Goal: Transaction & Acquisition: Purchase product/service

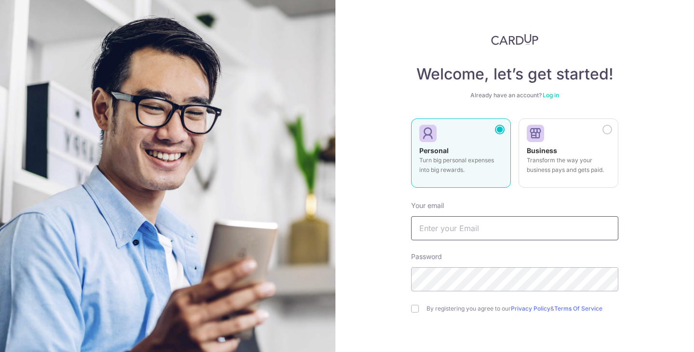
click at [504, 226] on input "text" at bounding box center [514, 228] width 207 height 24
type input "khoo.philip@gmail.com"
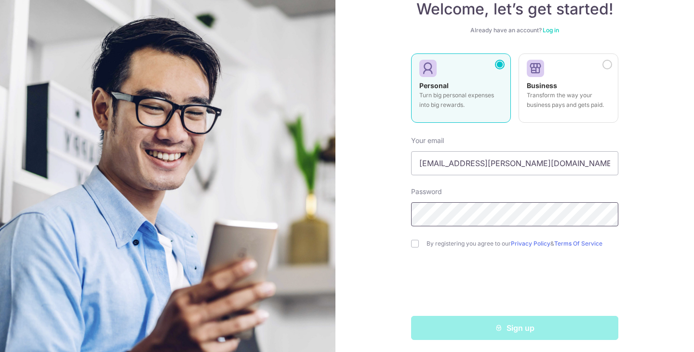
scroll to position [68, 0]
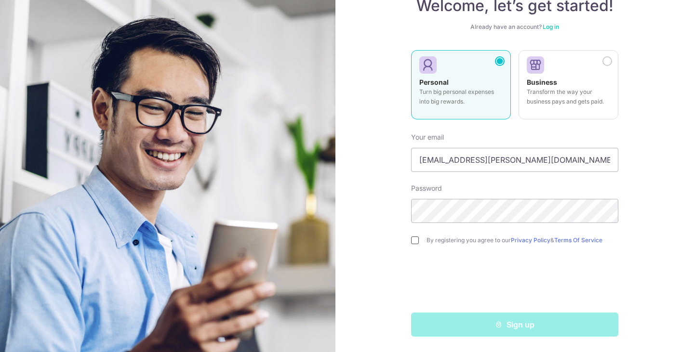
click at [414, 241] on input "checkbox" at bounding box center [415, 241] width 8 height 8
checkbox input "true"
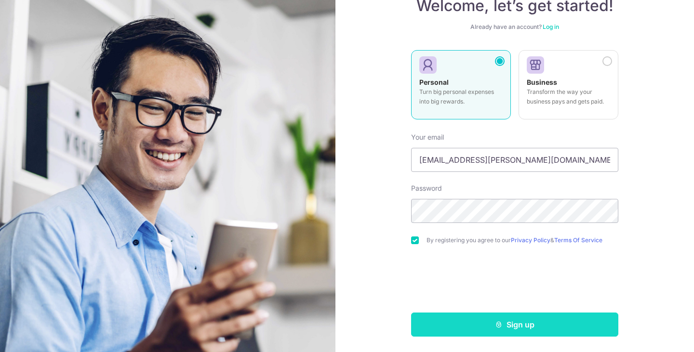
click at [502, 329] on button "Sign up" at bounding box center [514, 325] width 207 height 24
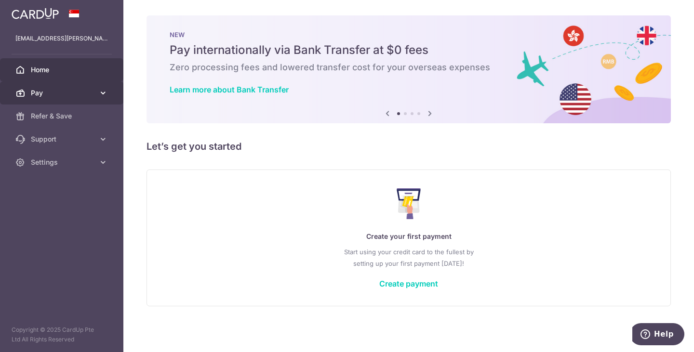
click at [104, 88] on icon at bounding box center [103, 93] width 10 height 10
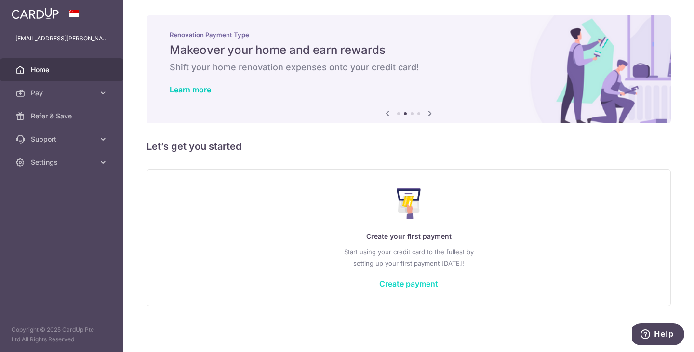
click at [393, 286] on link "Create payment" at bounding box center [408, 284] width 59 height 10
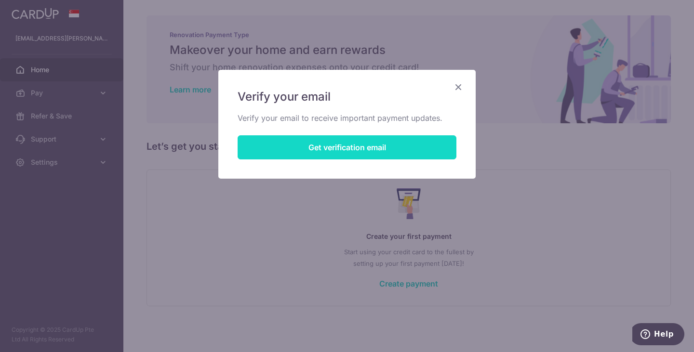
click at [393, 150] on button "Get verification email" at bounding box center [347, 147] width 219 height 24
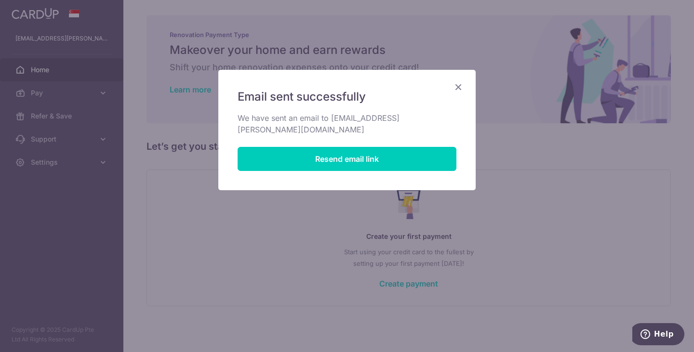
click at [455, 85] on icon "Close" at bounding box center [458, 87] width 12 height 12
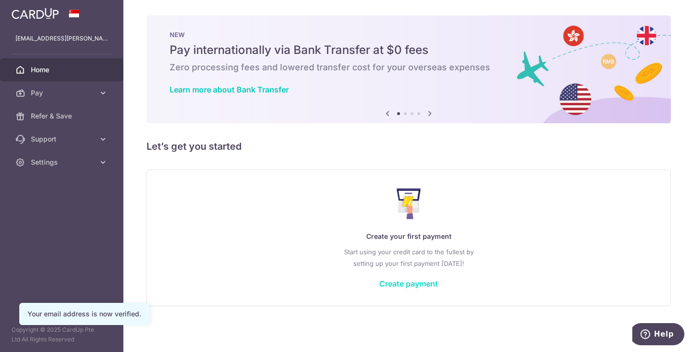
click at [412, 280] on link "Create payment" at bounding box center [408, 284] width 59 height 10
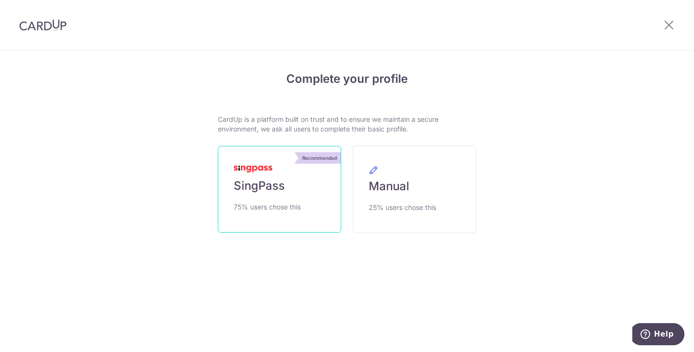
click at [278, 179] on span "SingPass" at bounding box center [259, 185] width 51 height 15
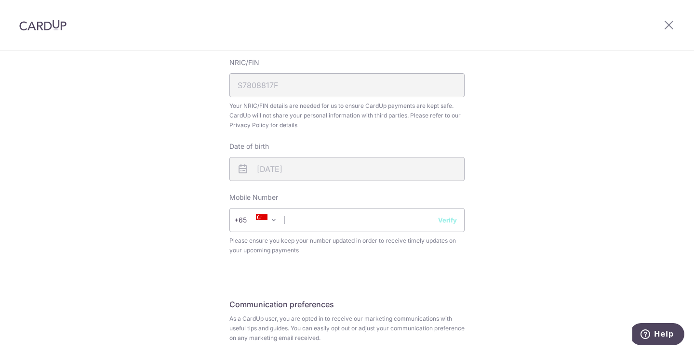
scroll to position [337, 0]
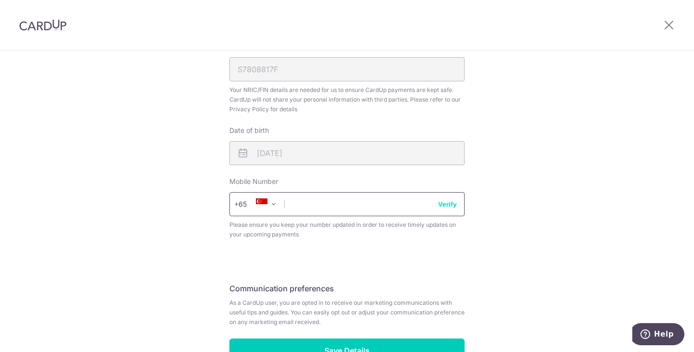
click at [340, 203] on input "text" at bounding box center [346, 204] width 235 height 24
type input "93858122"
click at [445, 203] on button "Verify" at bounding box center [447, 204] width 19 height 10
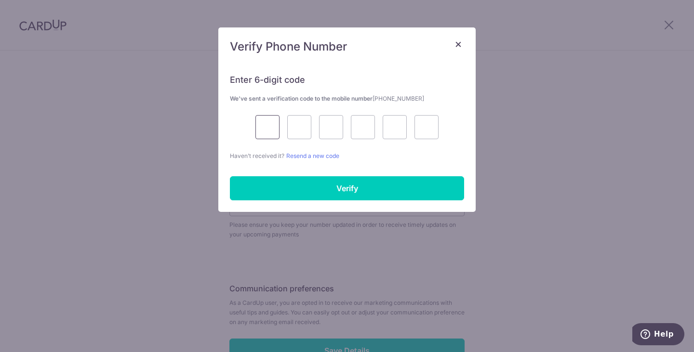
click at [272, 131] on input "text" at bounding box center [267, 127] width 24 height 24
type input "8"
type input "3"
type input "8"
type input "0"
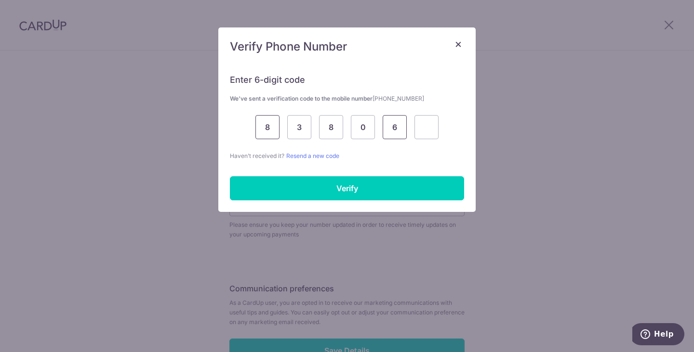
type input "6"
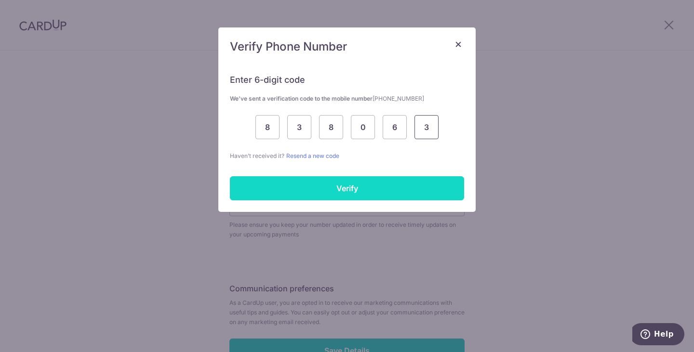
type input "3"
click at [358, 182] on input "Verify" at bounding box center [347, 188] width 234 height 24
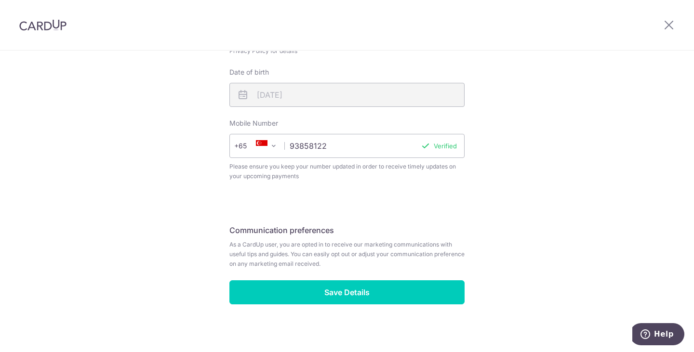
scroll to position [401, 0]
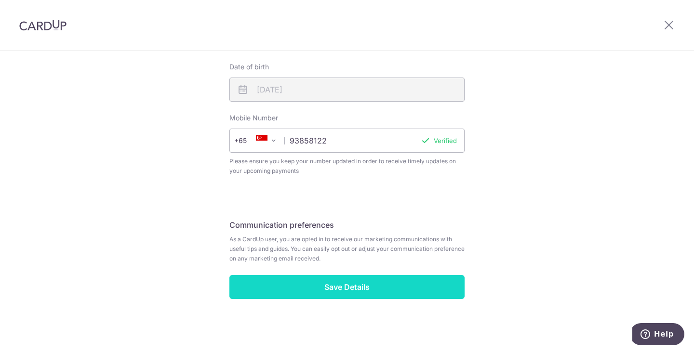
click at [361, 292] on input "Save Details" at bounding box center [346, 287] width 235 height 24
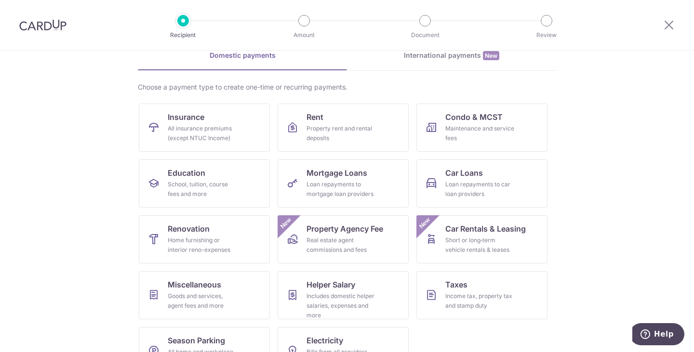
scroll to position [79, 0]
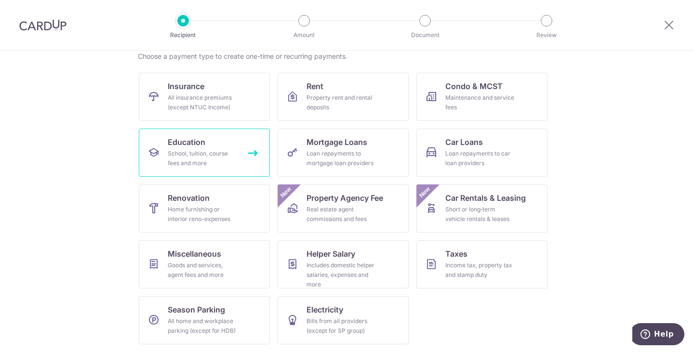
click at [202, 144] on span "Education" at bounding box center [187, 142] width 38 height 12
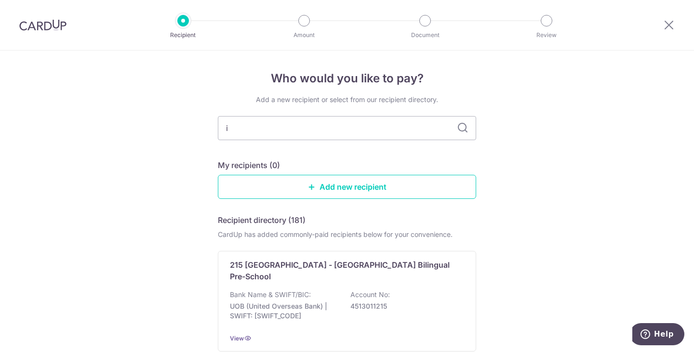
type input "in"
type input "indigo"
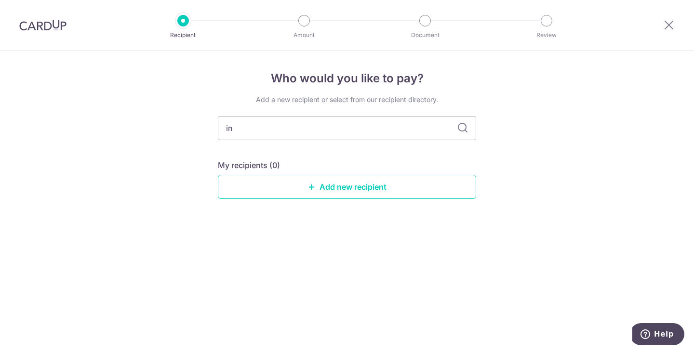
type input "i"
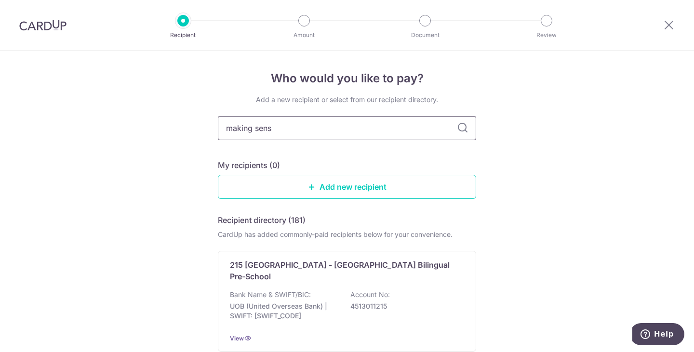
type input "making sense"
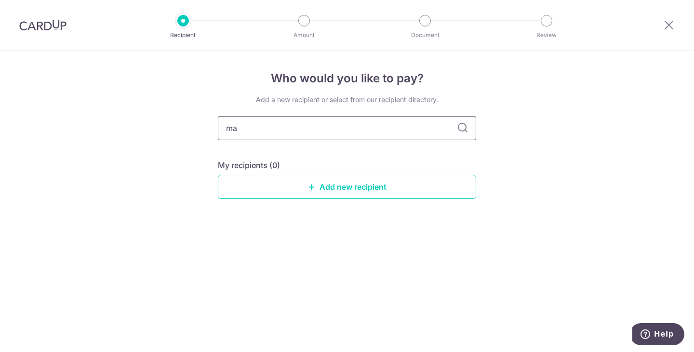
type input "m"
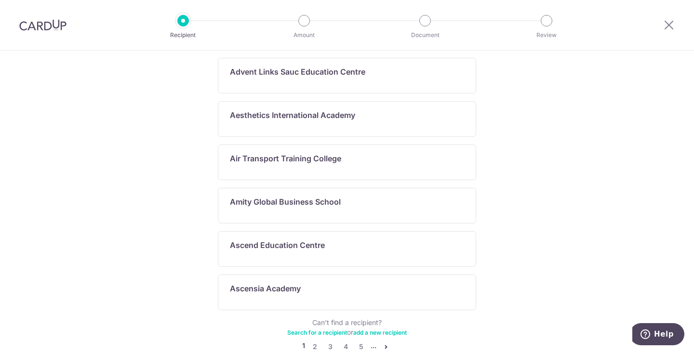
scroll to position [531, 0]
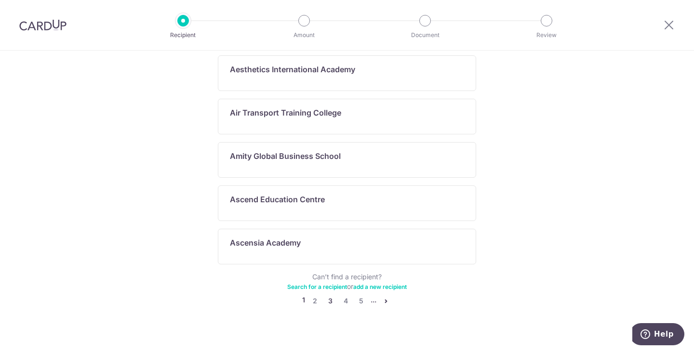
click at [328, 295] on link "3" at bounding box center [330, 301] width 12 height 12
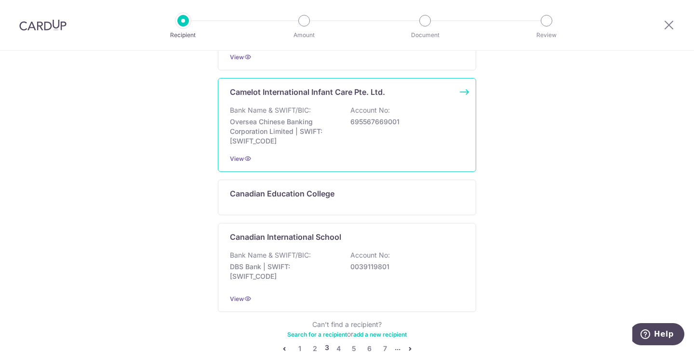
scroll to position [589, 0]
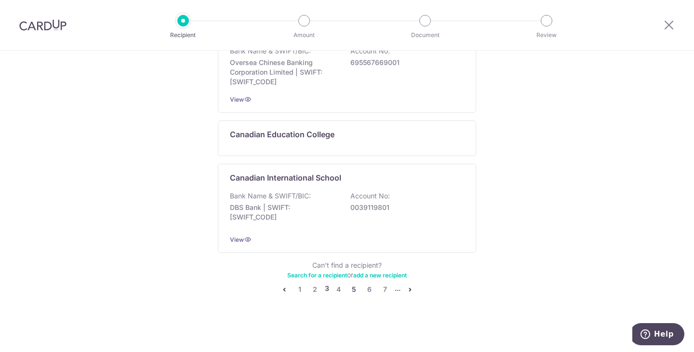
click at [349, 290] on link "5" at bounding box center [354, 290] width 12 height 12
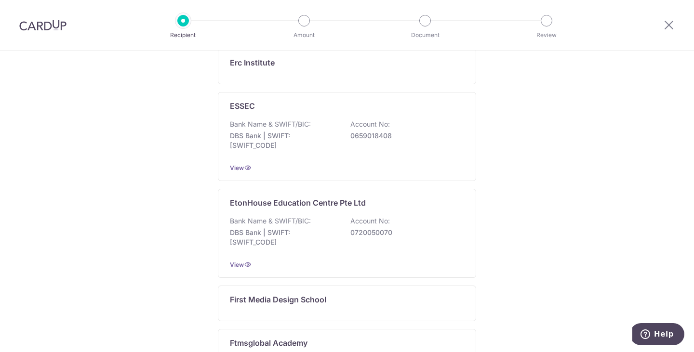
scroll to position [531, 0]
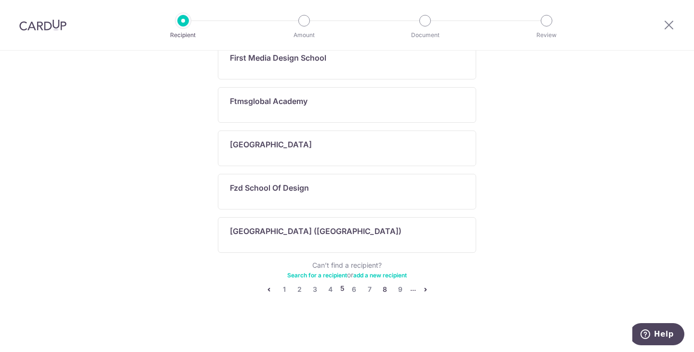
click at [380, 288] on link "8" at bounding box center [385, 290] width 12 height 12
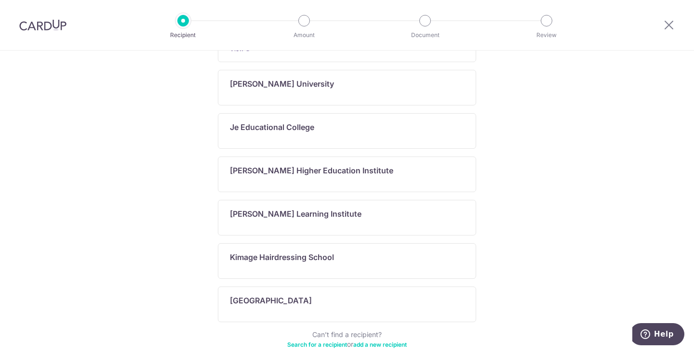
scroll to position [648, 0]
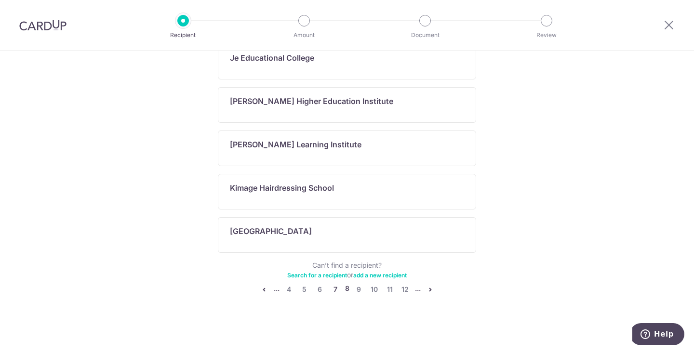
click at [332, 290] on link "7" at bounding box center [336, 290] width 12 height 12
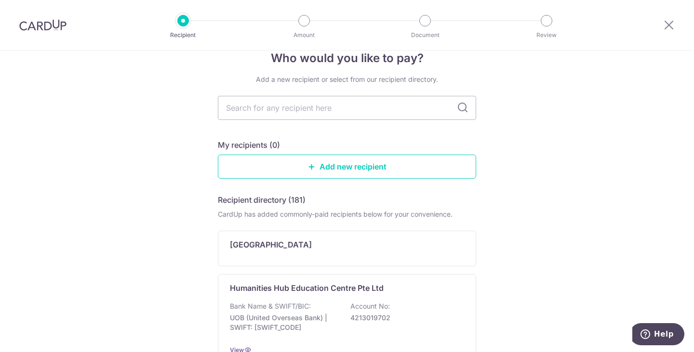
scroll to position [0, 0]
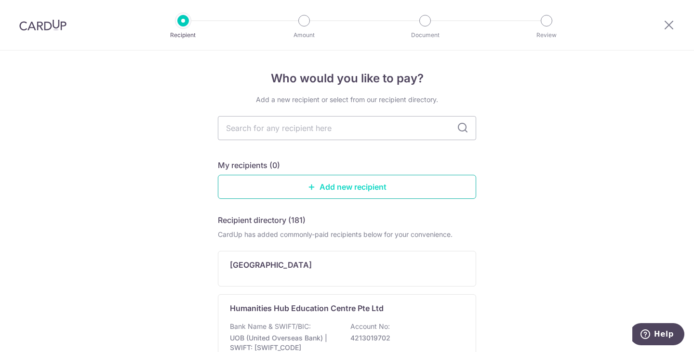
click at [350, 185] on link "Add new recipient" at bounding box center [347, 187] width 258 height 24
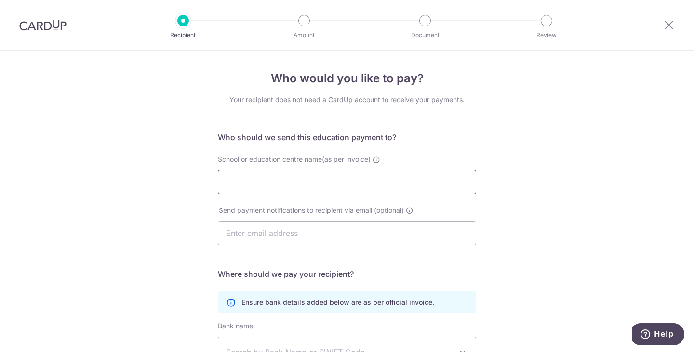
click at [325, 178] on input "School or education centre name(as per invoice)" at bounding box center [347, 182] width 258 height 24
paste input "Making Sense Tuition Centre Pte Ltd"
type input "Making Sense Tuition Centre Pte Ltd"
click at [379, 239] on input "text" at bounding box center [347, 233] width 258 height 24
type input "khoo.philip@gmail.com"
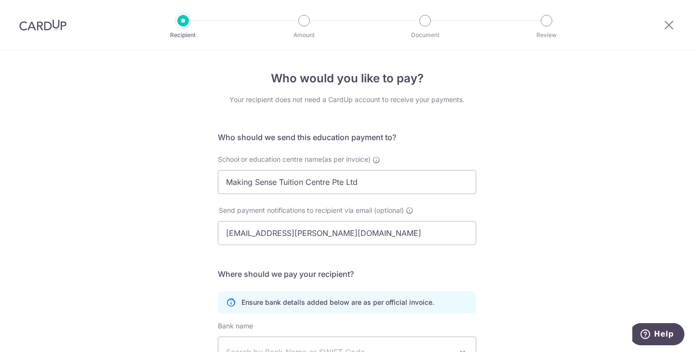
type input "[PERSON_NAME]"
type input "k"
click at [553, 251] on div "Who would you like to pay? Your recipient does not need a CardUp account to rec…" at bounding box center [347, 280] width 694 height 459
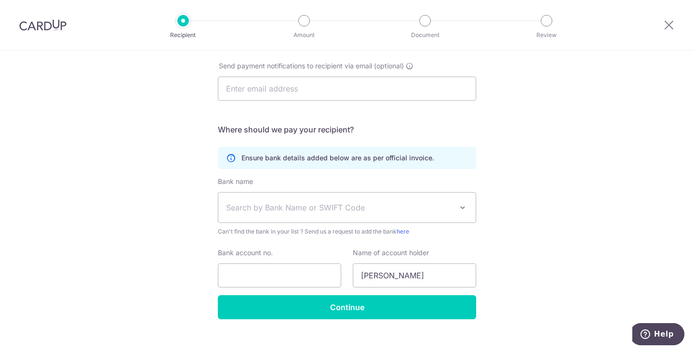
scroll to position [157, 0]
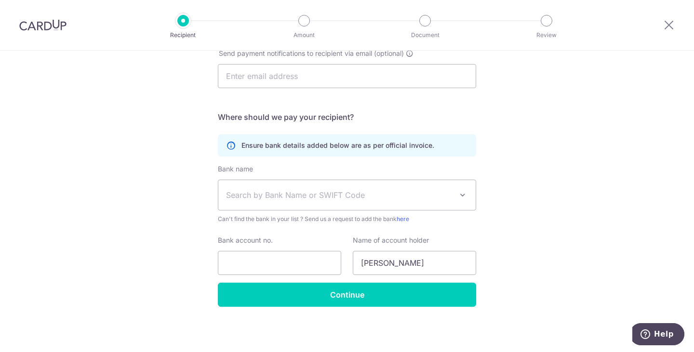
click at [460, 197] on span at bounding box center [463, 195] width 12 height 12
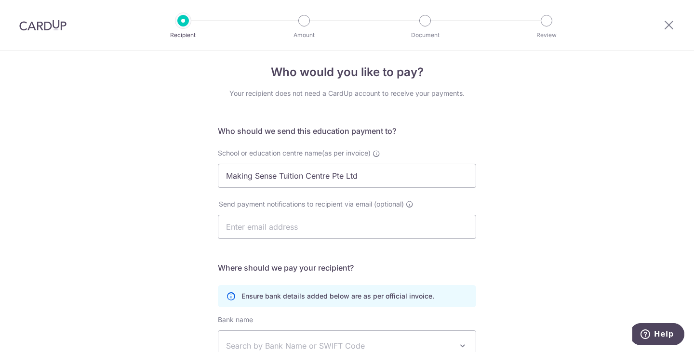
scroll to position [0, 0]
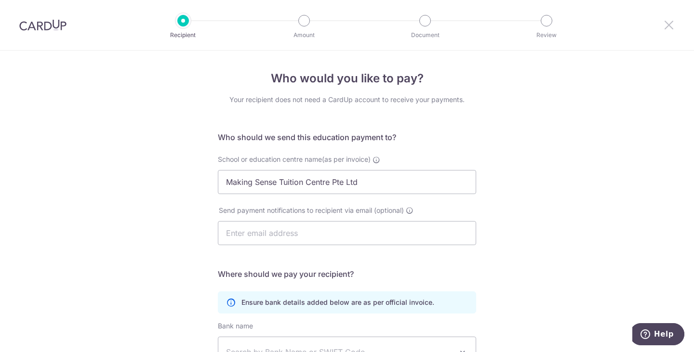
drag, startPoint x: 674, startPoint y: 24, endPoint x: 391, endPoint y: 44, distance: 284.0
click at [674, 24] on icon at bounding box center [669, 25] width 12 height 12
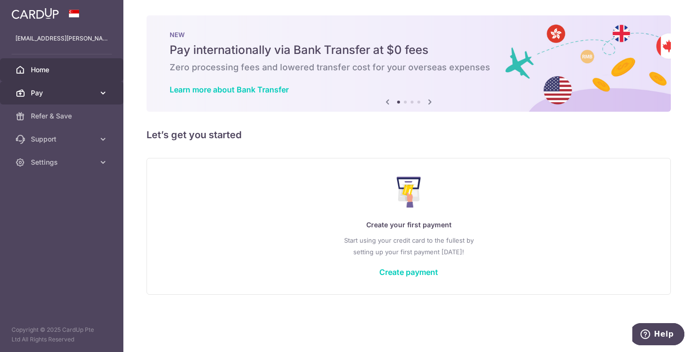
click at [103, 92] on icon at bounding box center [103, 93] width 10 height 10
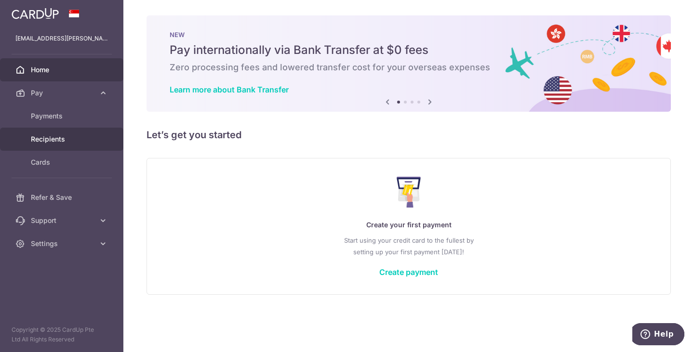
click at [54, 144] on link "Recipients" at bounding box center [61, 139] width 123 height 23
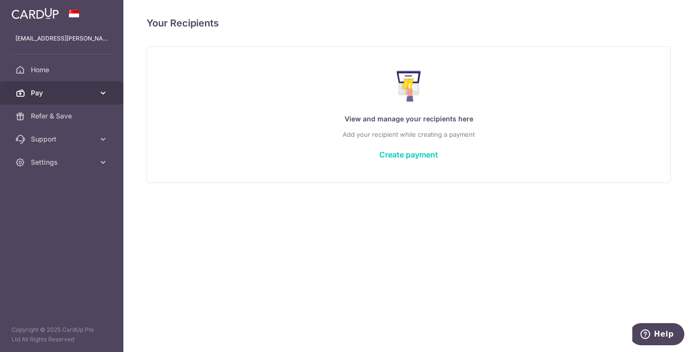
click at [99, 93] on icon at bounding box center [103, 93] width 10 height 10
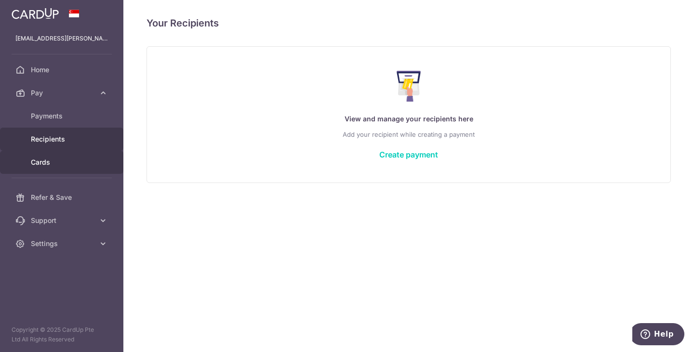
click at [72, 161] on span "Cards" at bounding box center [63, 163] width 64 height 10
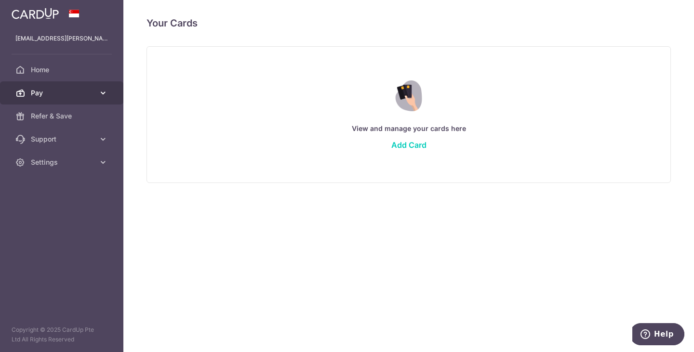
click at [103, 87] on link "Pay" at bounding box center [61, 92] width 123 height 23
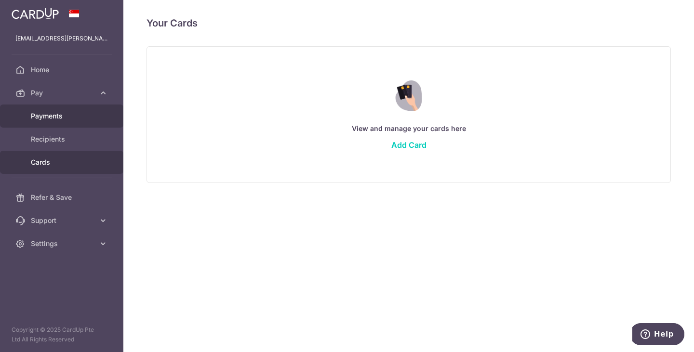
click at [82, 113] on span "Payments" at bounding box center [63, 116] width 64 height 10
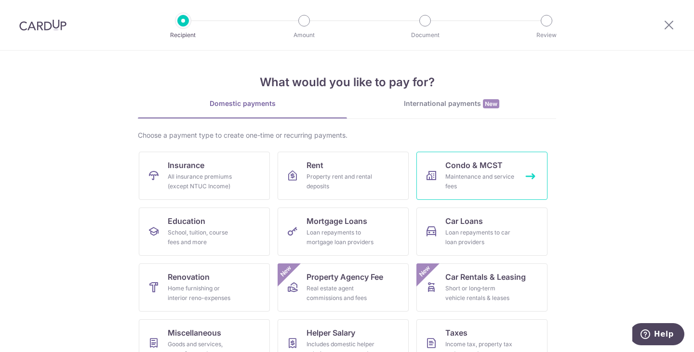
click at [457, 182] on div "Maintenance and service fees" at bounding box center [479, 181] width 69 height 19
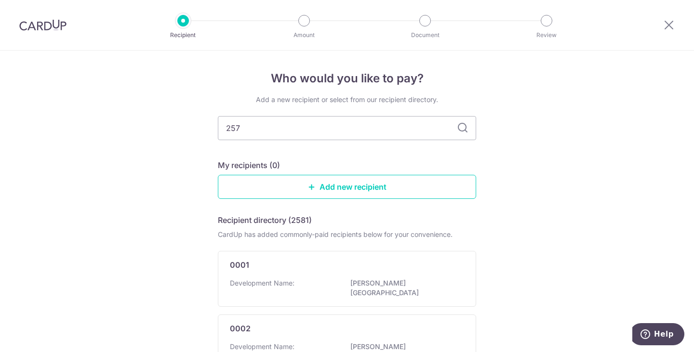
type input "2571"
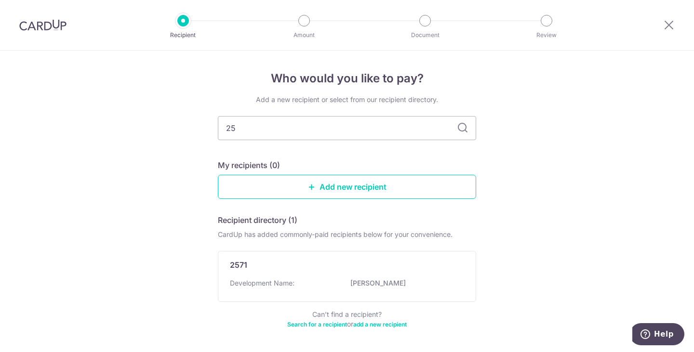
type input "2"
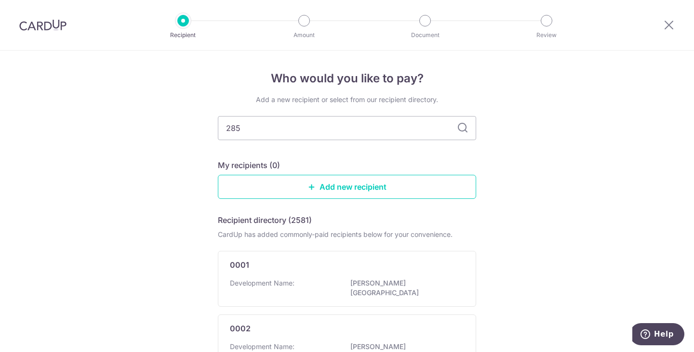
type input "2851"
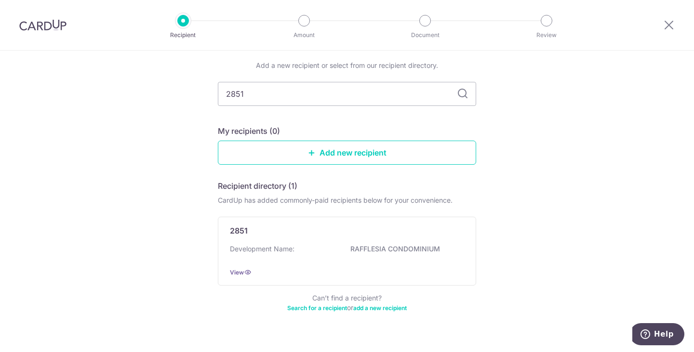
scroll to position [52, 0]
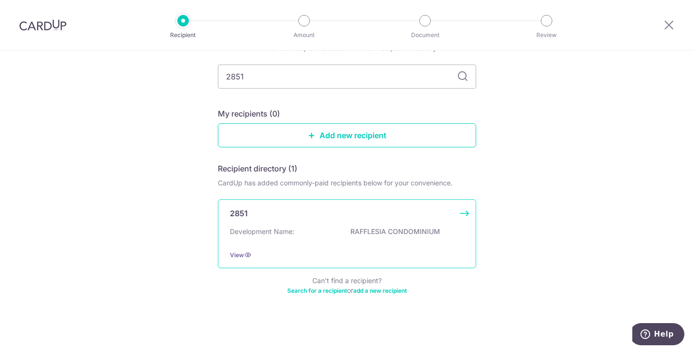
click at [281, 253] on div "View" at bounding box center [347, 255] width 234 height 10
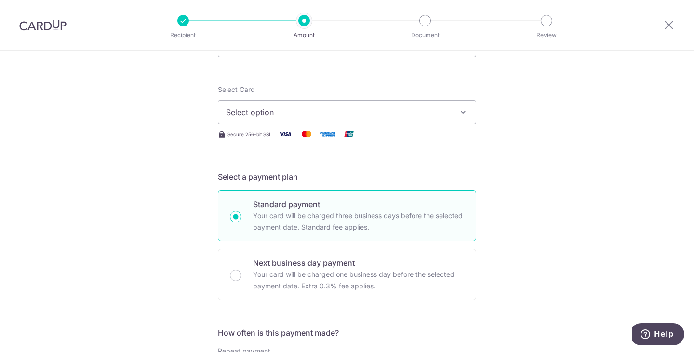
scroll to position [241, 0]
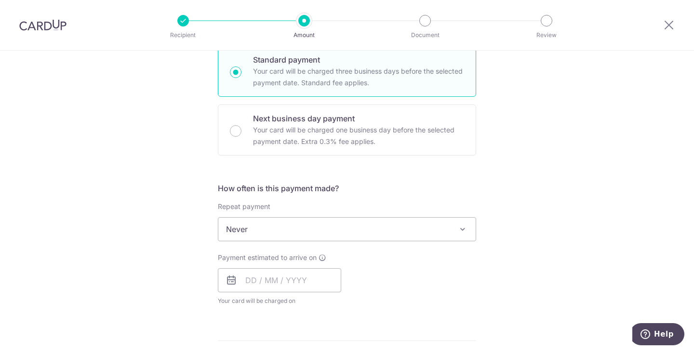
click at [459, 232] on span at bounding box center [463, 230] width 12 height 12
click at [574, 229] on div "Tell us more about your payment Enter payment amount SGD Select Card Select opt…" at bounding box center [347, 246] width 694 height 872
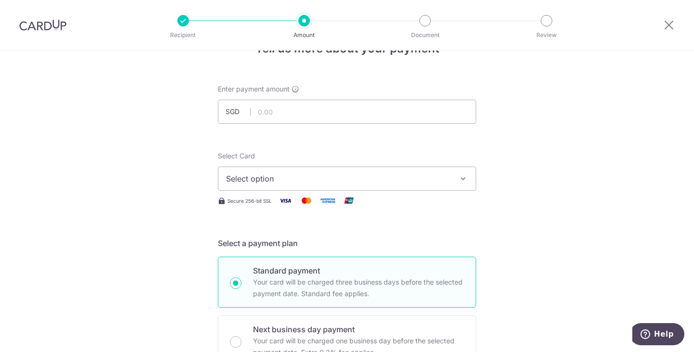
scroll to position [0, 0]
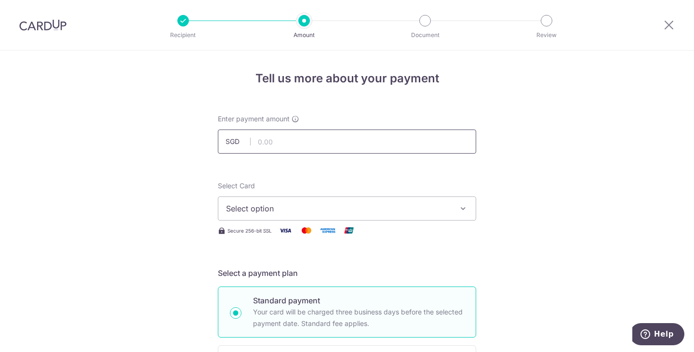
click at [372, 136] on input "text" at bounding box center [347, 142] width 258 height 24
type input "1"
type input "1,085.64"
click at [462, 212] on icon "button" at bounding box center [463, 209] width 10 height 10
click at [438, 238] on span "Add credit card" at bounding box center [355, 236] width 225 height 10
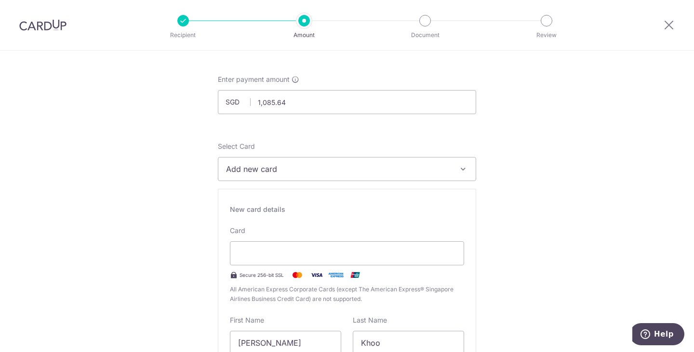
scroll to position [48, 0]
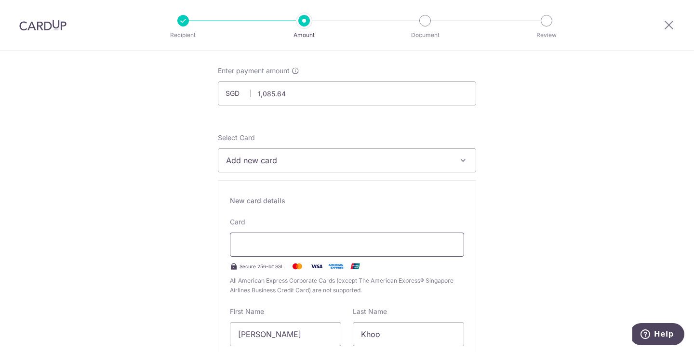
type input "09 / 2028"
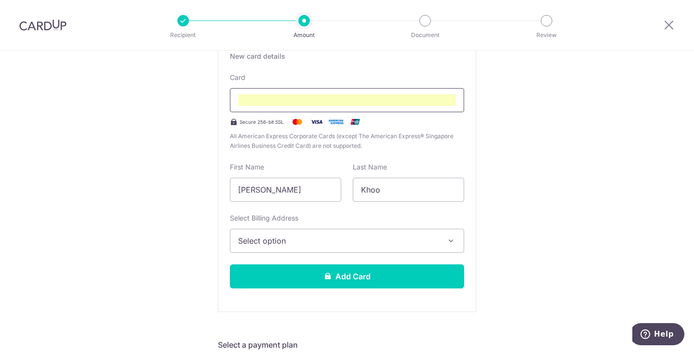
scroll to position [236, 0]
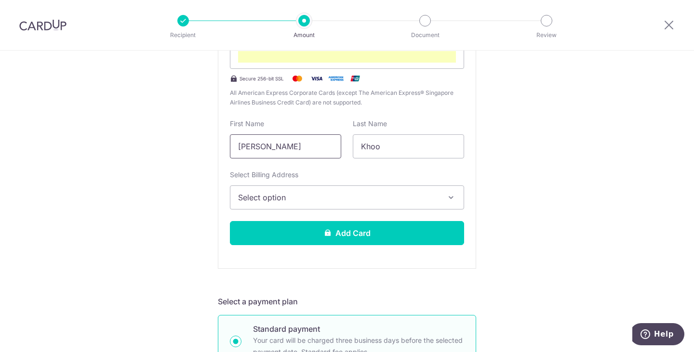
drag, startPoint x: 277, startPoint y: 147, endPoint x: 225, endPoint y: 146, distance: 52.0
click at [225, 146] on div "First Name Kok Hong, Philip" at bounding box center [285, 139] width 123 height 40
type input "Philip"
click at [450, 198] on icon "button" at bounding box center [451, 198] width 10 height 10
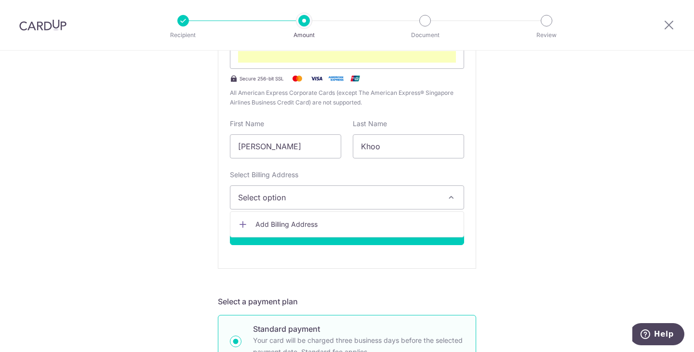
click at [433, 229] on link "Add Billing Address" at bounding box center [346, 224] width 233 height 17
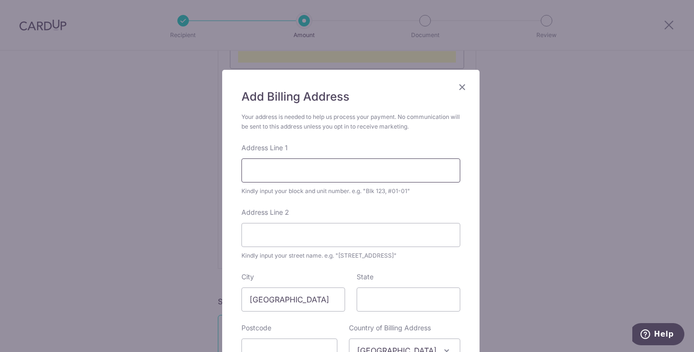
click at [343, 172] on input "Address Line 1" at bounding box center [350, 171] width 219 height 24
type input "31 Bishan St 21, #19-05"
type input "579800"
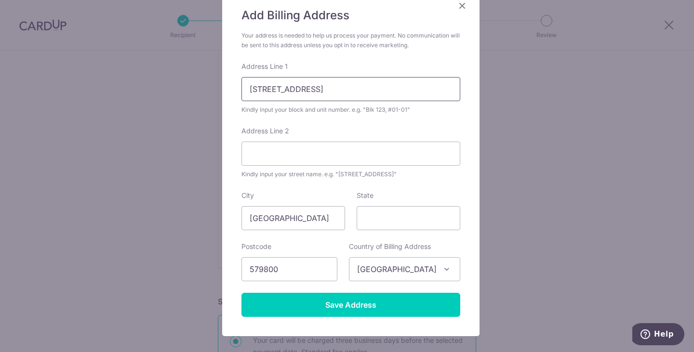
scroll to position [107, 0]
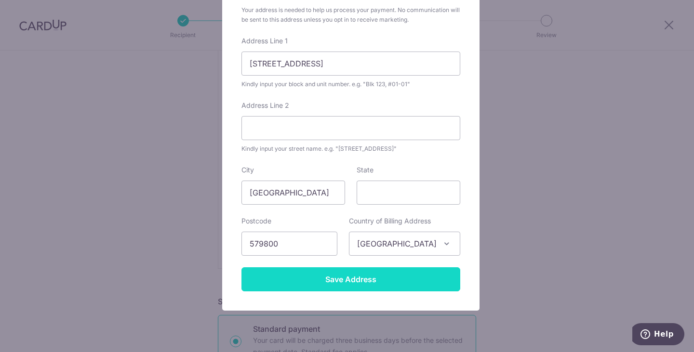
click at [401, 285] on input "Save Address" at bounding box center [350, 279] width 219 height 24
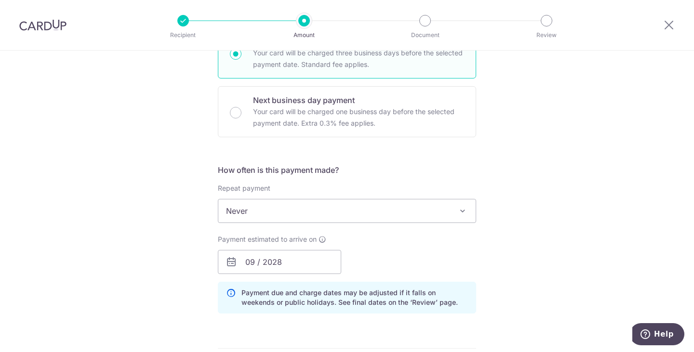
scroll to position [525, 0]
click at [460, 208] on span at bounding box center [463, 210] width 12 height 12
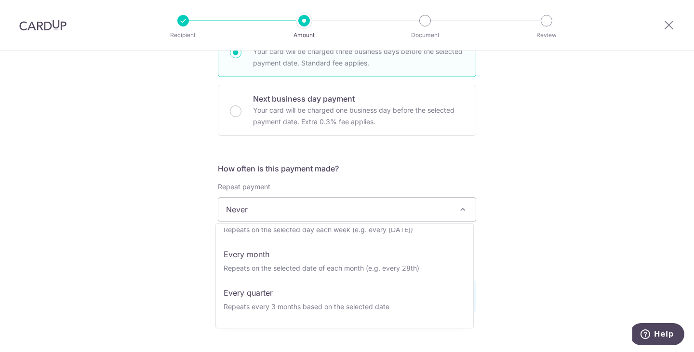
scroll to position [96, 0]
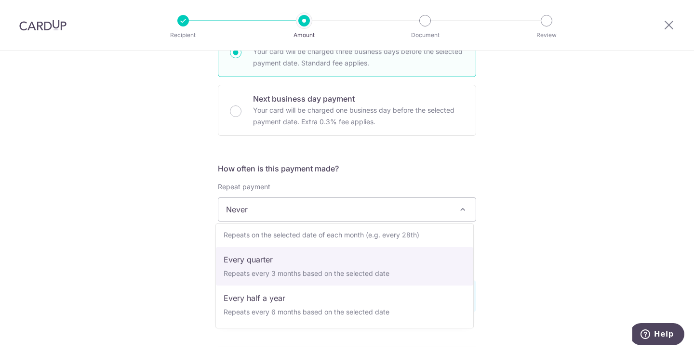
select select "4"
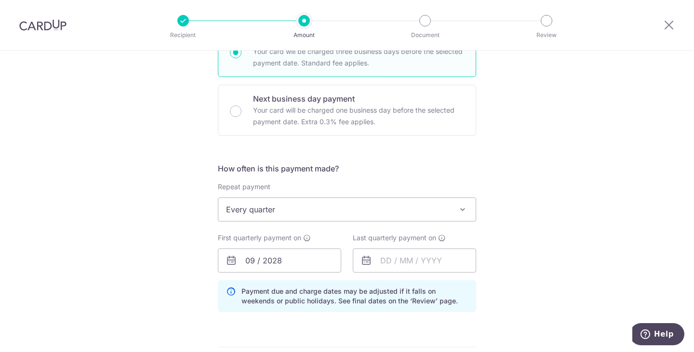
click at [554, 227] on div "Tell us more about your payment Enter payment amount SGD 1,085.64 1085.64 Selec…" at bounding box center [347, 106] width 694 height 1162
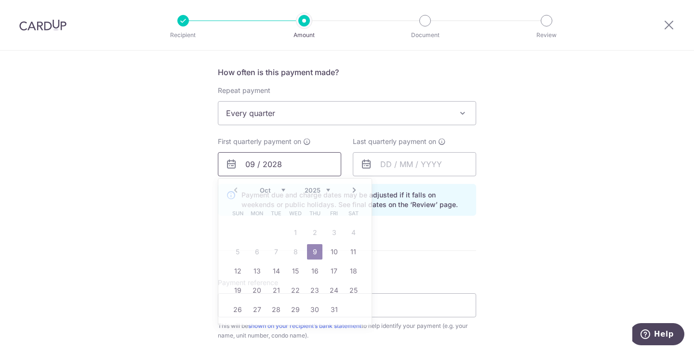
click at [293, 166] on input "09 / 2028" at bounding box center [279, 164] width 123 height 24
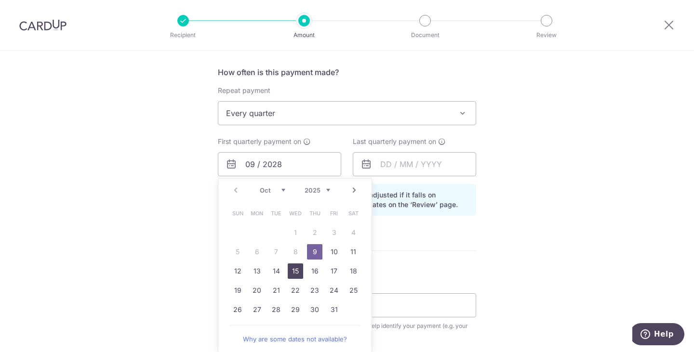
click at [294, 273] on link "15" at bounding box center [295, 271] width 15 height 15
type input "15/10/2025"
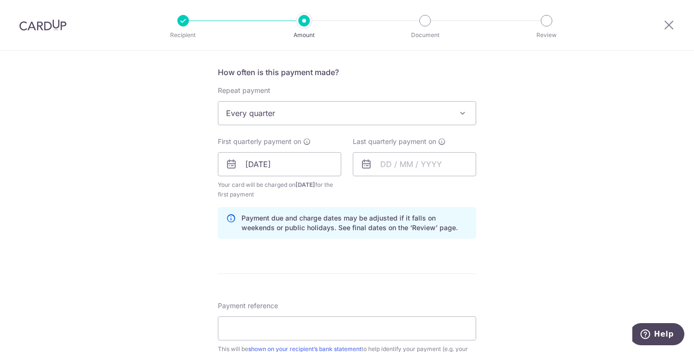
click at [531, 233] on div "Tell us more about your payment Enter payment amount SGD 1,085.64 1085.64 Selec…" at bounding box center [347, 21] width 694 height 1185
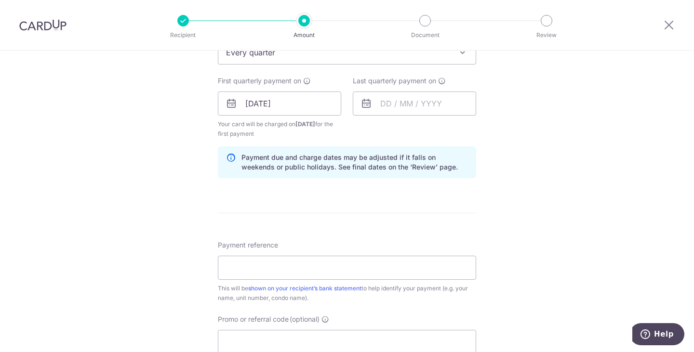
scroll to position [766, 0]
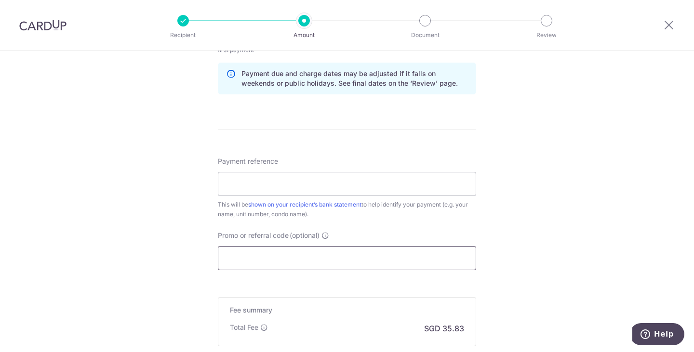
click at [334, 265] on input "Promo or referral code (optional)" at bounding box center [347, 258] width 258 height 24
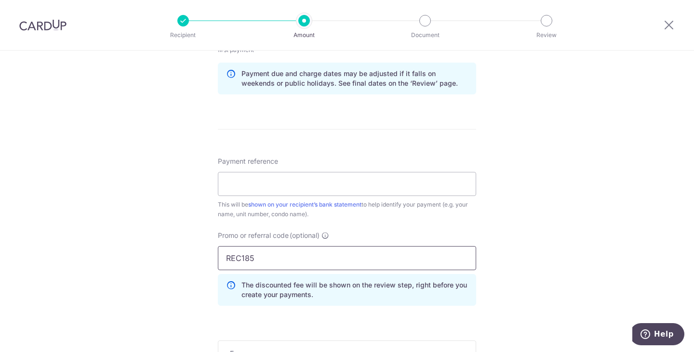
type input "REC185"
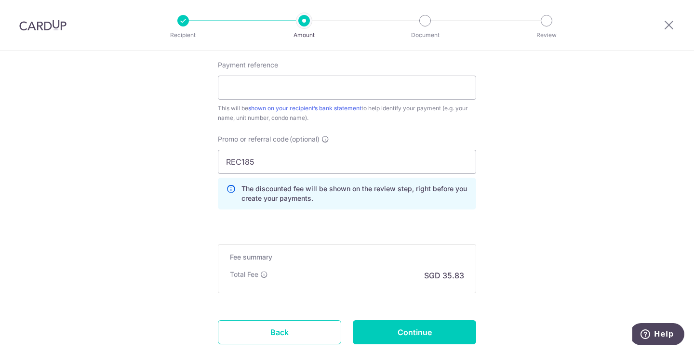
scroll to position [927, 0]
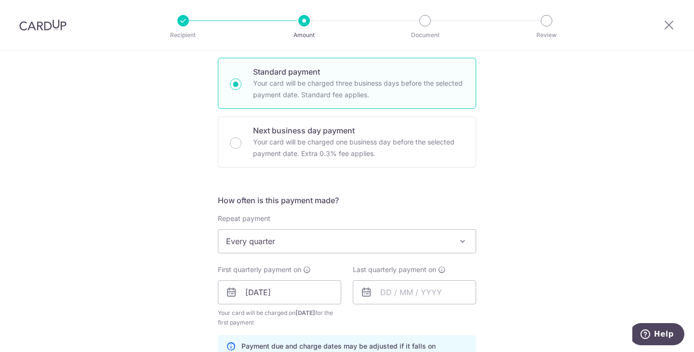
scroll to position [686, 0]
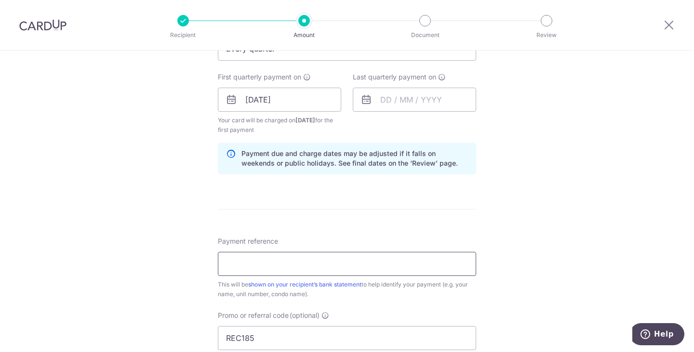
click at [397, 271] on input "Payment reference" at bounding box center [347, 264] width 258 height 24
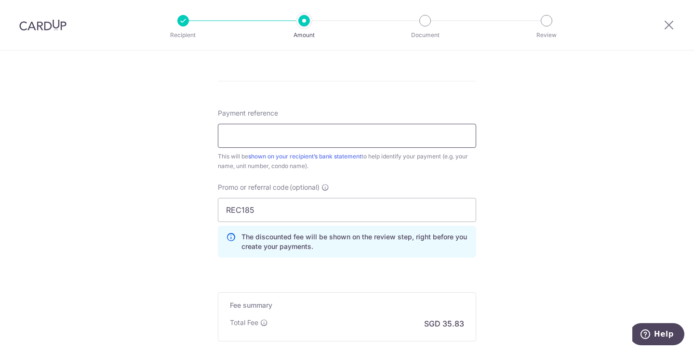
scroll to position [783, 0]
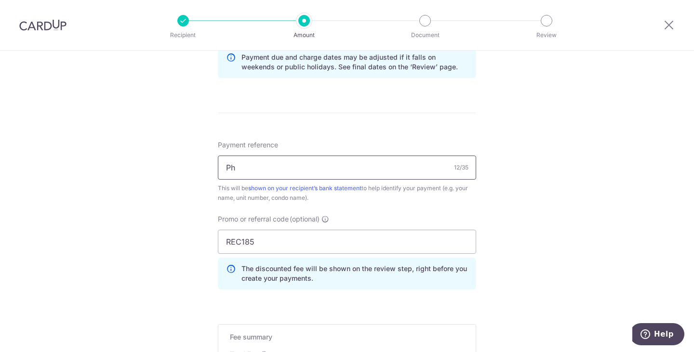
type input "P"
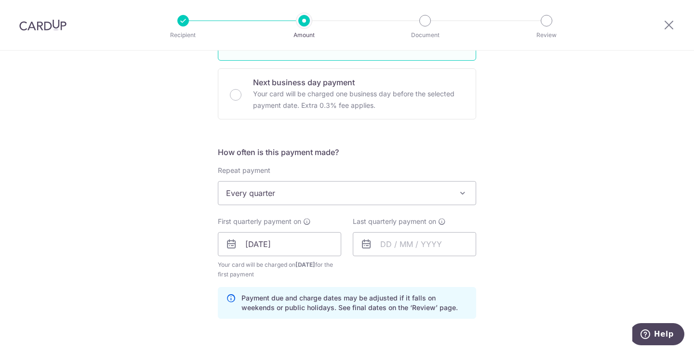
scroll to position [590, 0]
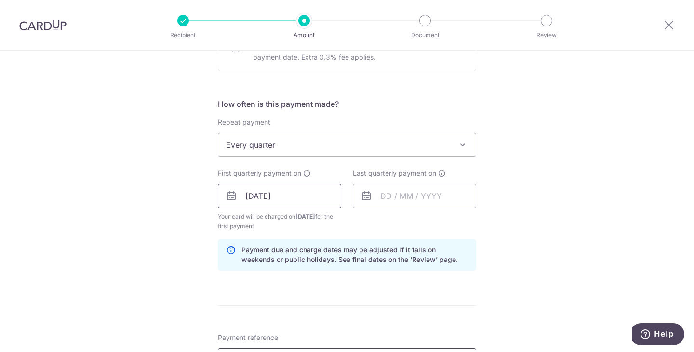
type input "Rafflesia #19-05"
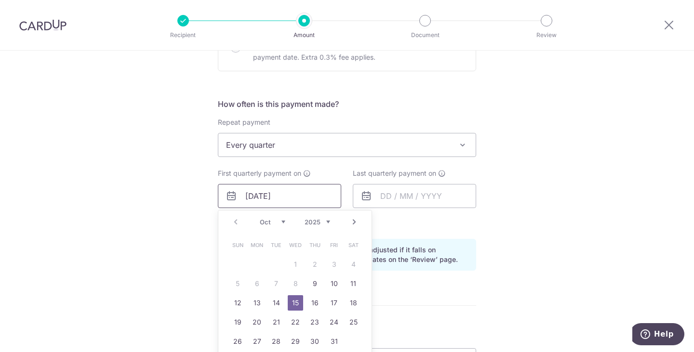
drag, startPoint x: 249, startPoint y: 195, endPoint x: 236, endPoint y: 197, distance: 13.2
click at [236, 197] on input "15/10/2025" at bounding box center [279, 196] width 123 height 24
type input "20/10/2025"
click at [592, 239] on div "Tell us more about your payment Enter payment amount SGD 1,085.64 1085.64 Selec…" at bounding box center [347, 75] width 694 height 1229
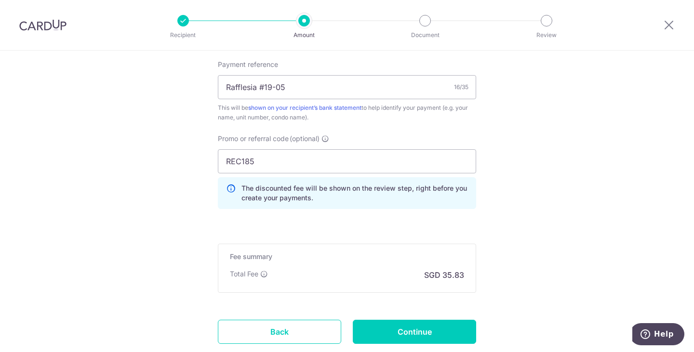
scroll to position [879, 0]
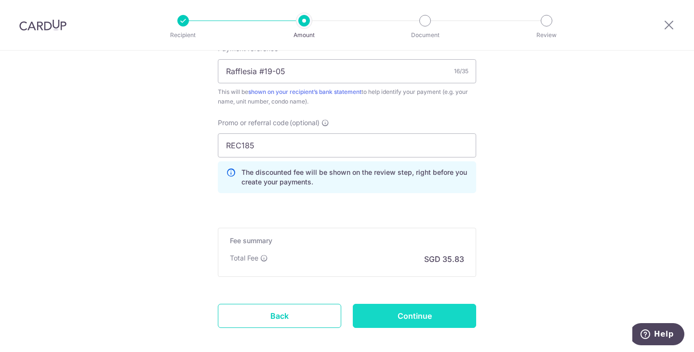
click at [410, 307] on input "Continue" at bounding box center [414, 316] width 123 height 24
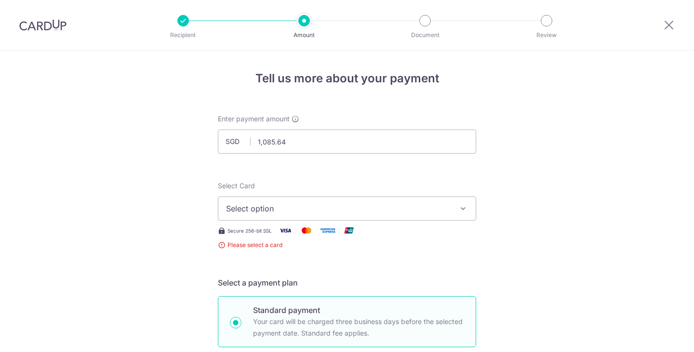
scroll to position [190, 0]
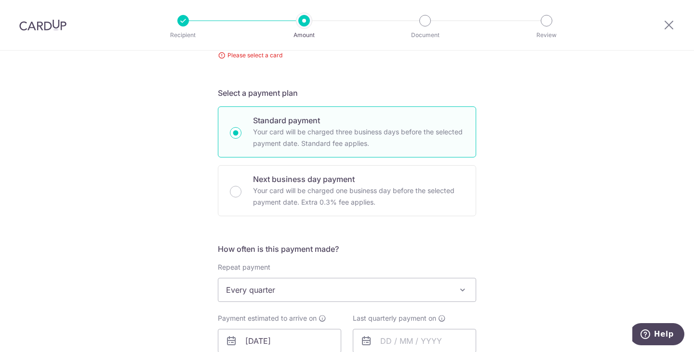
click at [0, 352] on nordpass-portal at bounding box center [0, 352] width 0 height 0
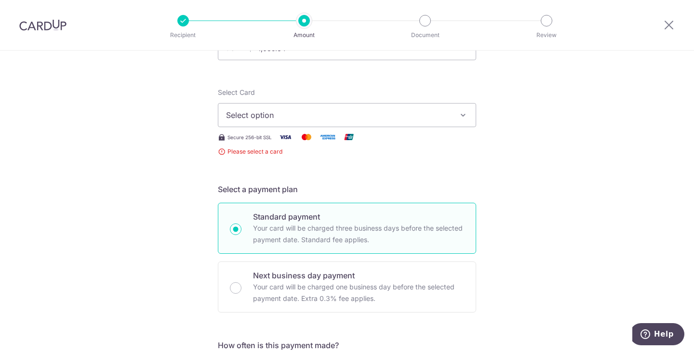
scroll to position [0, 0]
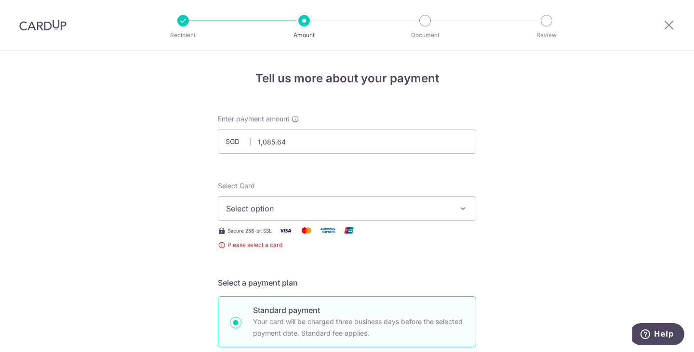
click at [466, 212] on button "Select option" at bounding box center [347, 209] width 258 height 24
click at [255, 238] on span "Add credit card" at bounding box center [355, 236] width 225 height 10
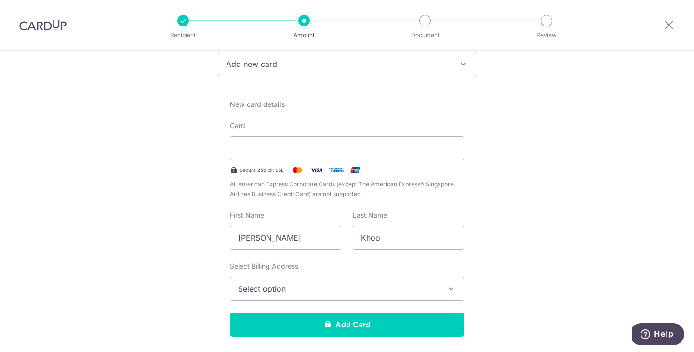
scroll to position [193, 0]
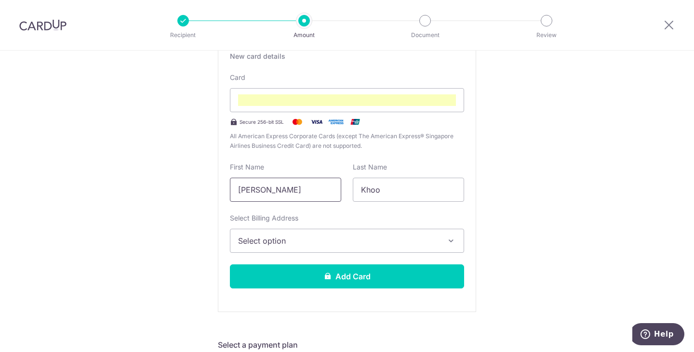
drag, startPoint x: 274, startPoint y: 189, endPoint x: 205, endPoint y: 188, distance: 69.4
type input "[PERSON_NAME]"
click at [300, 239] on span "Select option" at bounding box center [338, 241] width 200 height 12
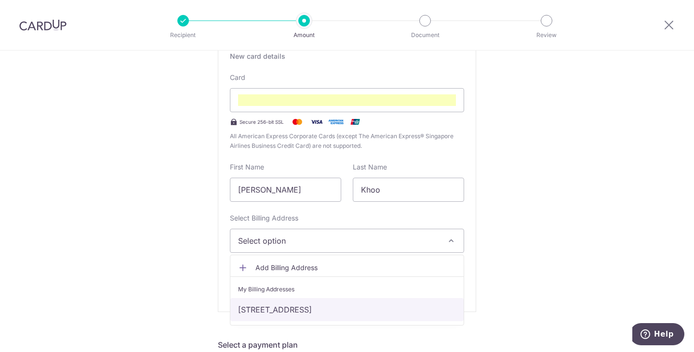
click at [301, 308] on link "[STREET_ADDRESS]" at bounding box center [346, 309] width 233 height 23
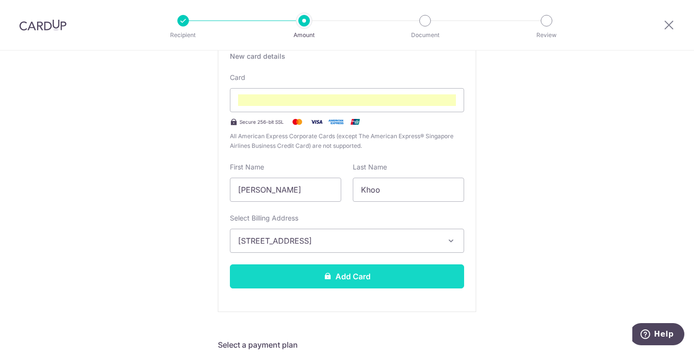
click at [315, 277] on button "Add Card" at bounding box center [347, 277] width 234 height 24
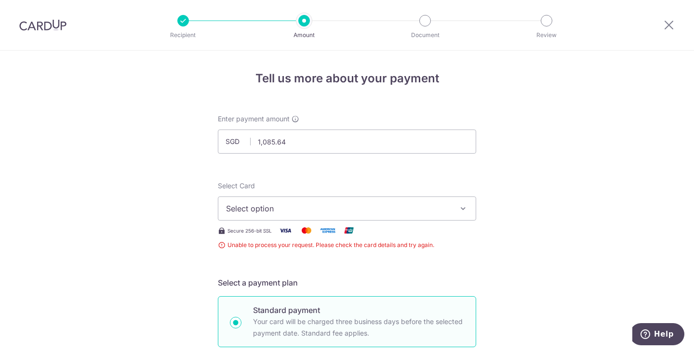
click at [462, 211] on icon "button" at bounding box center [463, 209] width 10 height 10
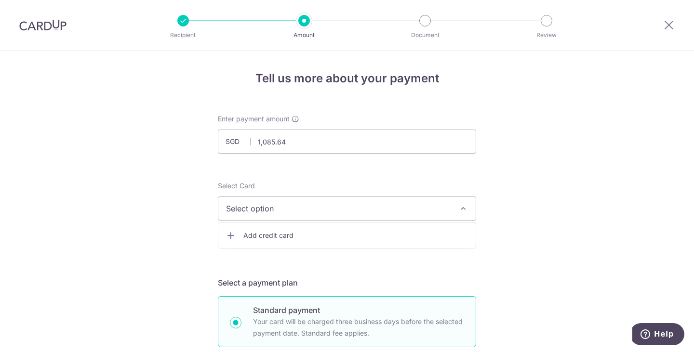
click at [399, 238] on span "Add credit card" at bounding box center [355, 236] width 225 height 10
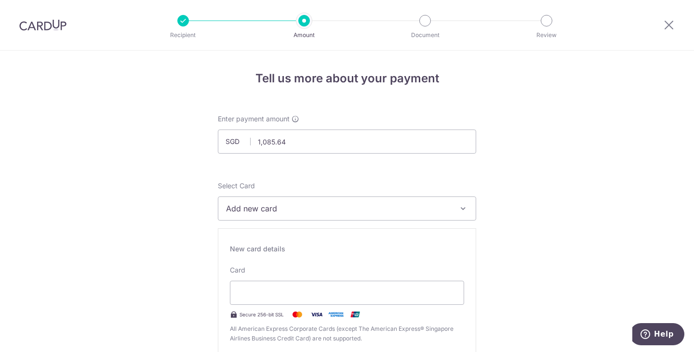
scroll to position [48, 0]
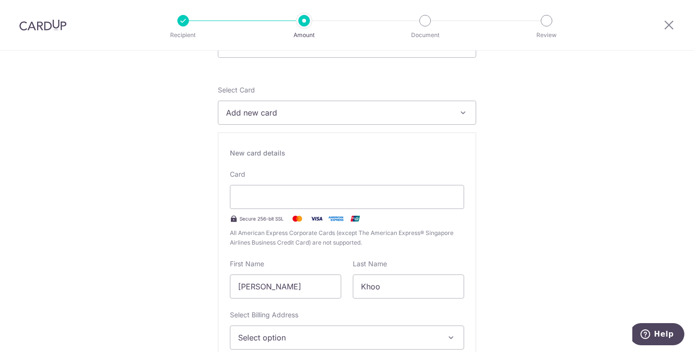
scroll to position [145, 0]
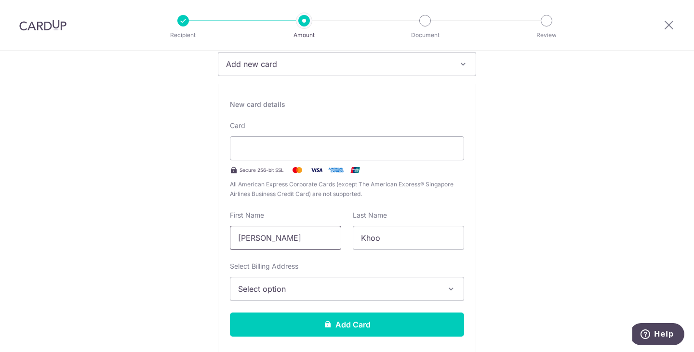
drag, startPoint x: 275, startPoint y: 237, endPoint x: 211, endPoint y: 237, distance: 64.6
type input "Philip"
click at [278, 285] on span "Select option" at bounding box center [338, 289] width 200 height 12
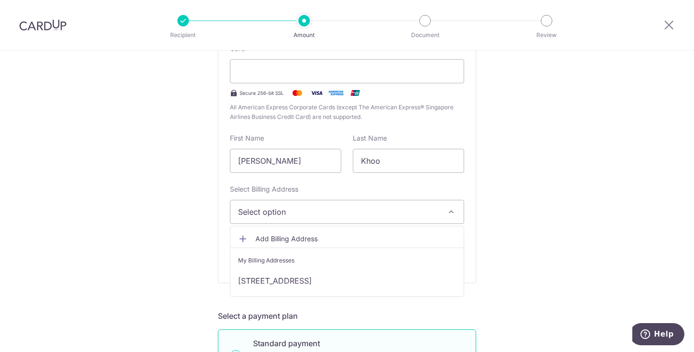
scroll to position [241, 0]
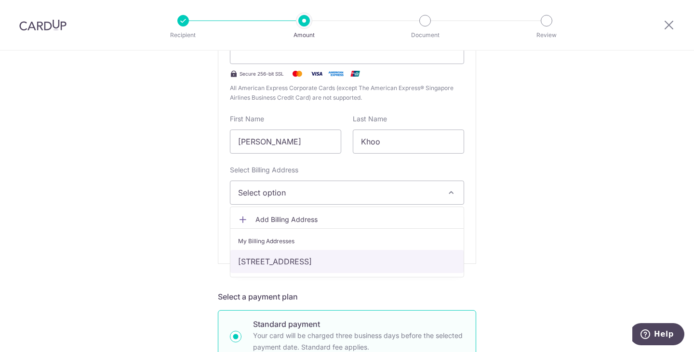
click at [299, 261] on link "[STREET_ADDRESS]" at bounding box center [346, 261] width 233 height 23
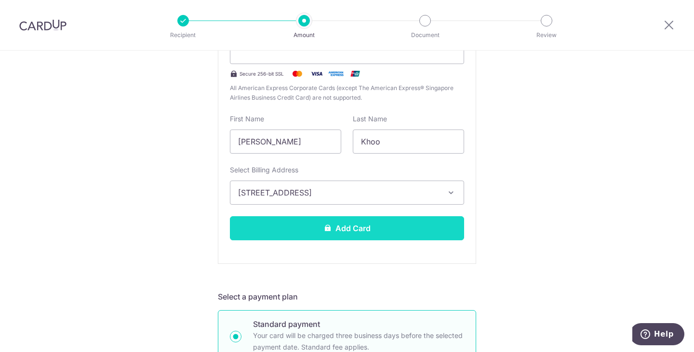
click at [314, 226] on button "Add Card" at bounding box center [347, 228] width 234 height 24
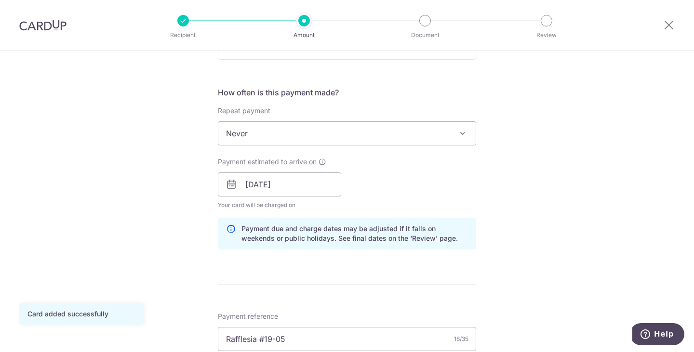
scroll to position [337, 0]
click at [458, 132] on span at bounding box center [463, 133] width 12 height 12
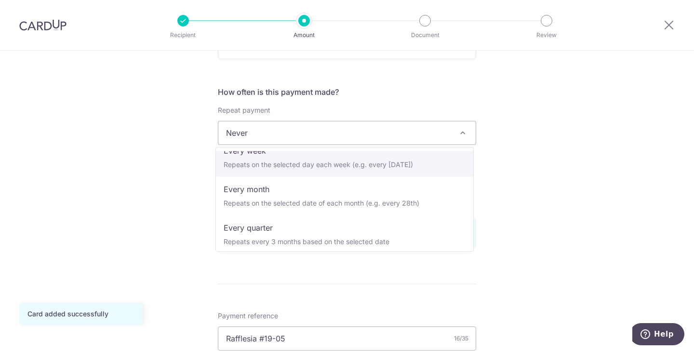
scroll to position [96, 0]
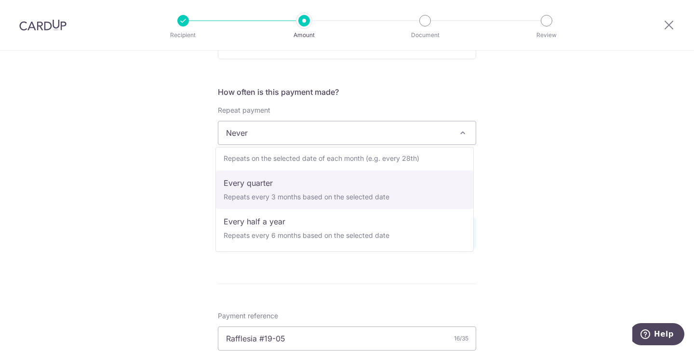
select select "4"
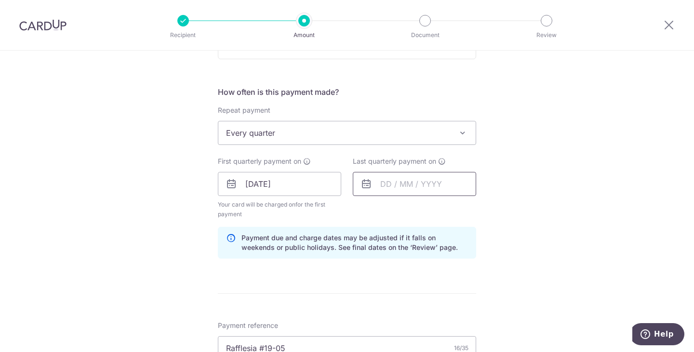
click at [450, 184] on input "text" at bounding box center [414, 184] width 123 height 24
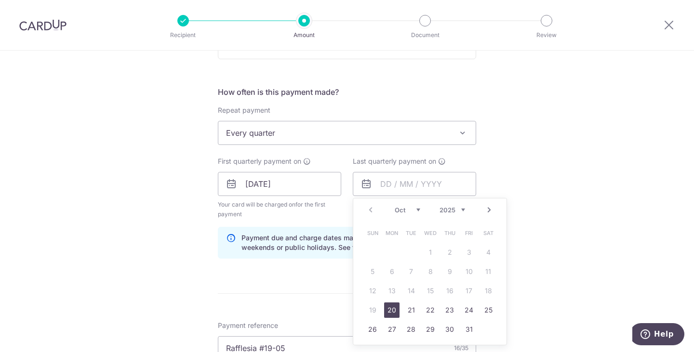
click at [415, 210] on select "Oct Nov Dec" at bounding box center [408, 210] width 26 height 8
click at [460, 209] on select "2025 2026 2027 2028 2029 2030 2031 2032 2033 2034 2035" at bounding box center [452, 210] width 26 height 8
click at [560, 242] on div "Tell us more about your payment Enter payment amount SGD 1,085.64 1085.64 Card …" at bounding box center [347, 173] width 694 height 921
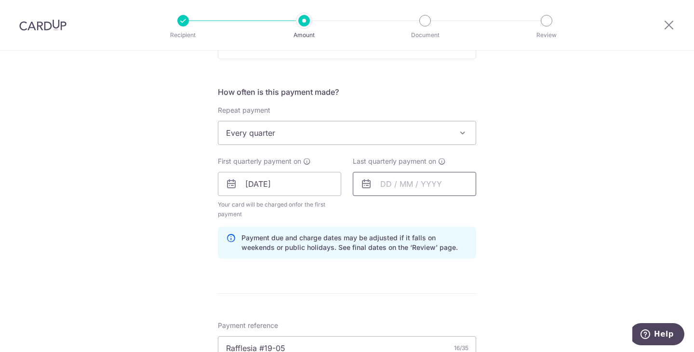
click at [394, 185] on input "text" at bounding box center [414, 184] width 123 height 24
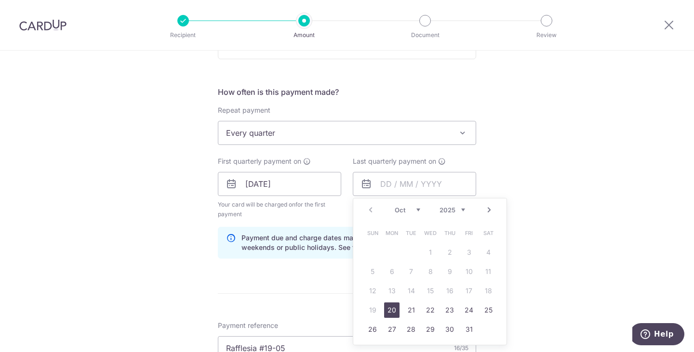
click at [415, 208] on select "Oct Nov Dec" at bounding box center [408, 210] width 26 height 8
click at [459, 208] on select "2025 2026 2027 2028 2029 2030 2031 2032 2033 2034 2035" at bounding box center [452, 210] width 26 height 8
click at [413, 326] on link "31" at bounding box center [410, 329] width 15 height 15
type input "31/12/2030"
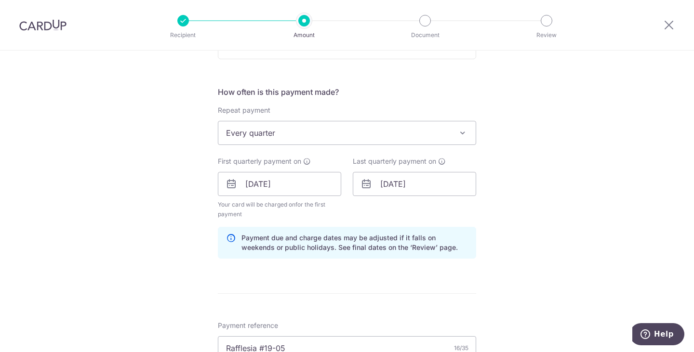
click at [547, 223] on div "Tell us more about your payment Enter payment amount SGD 1,085.64 1085.64 Card …" at bounding box center [347, 173] width 694 height 921
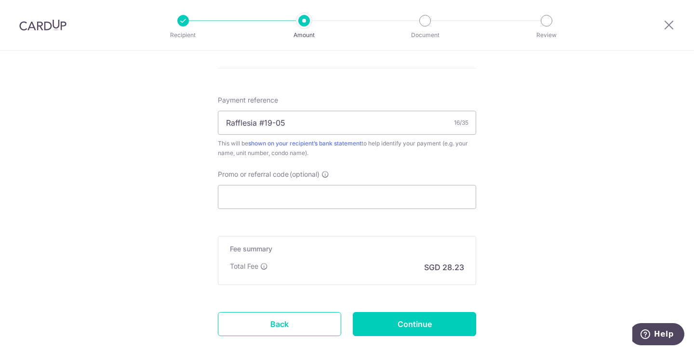
scroll to position [578, 0]
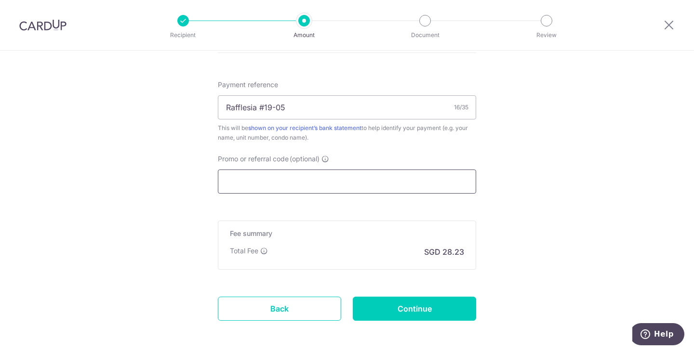
click at [401, 185] on input "Promo or referral code (optional)" at bounding box center [347, 182] width 258 height 24
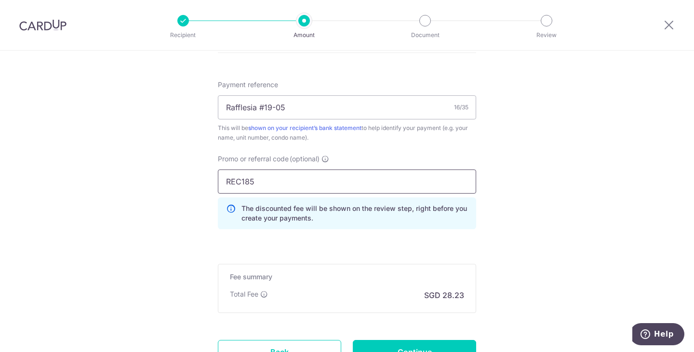
type input "REC185"
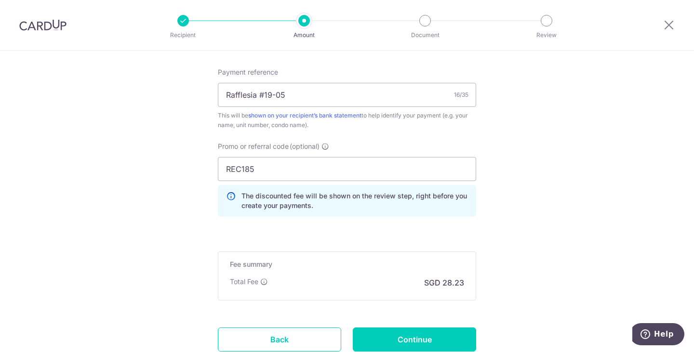
scroll to position [663, 0]
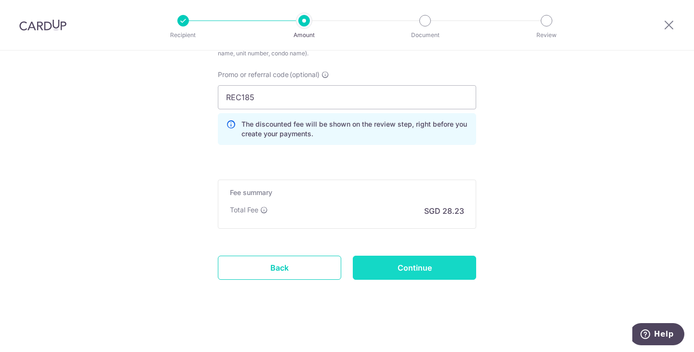
click at [416, 269] on input "Continue" at bounding box center [414, 268] width 123 height 24
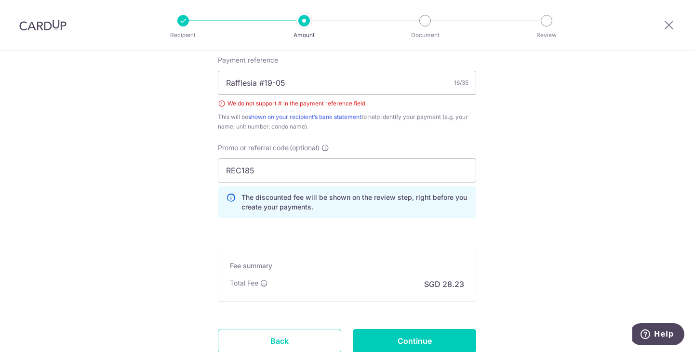
scroll to position [457, 0]
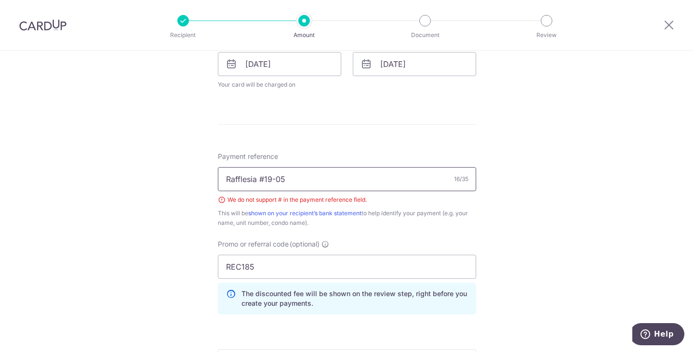
click at [263, 178] on input "Rafflesia #19-05" at bounding box center [347, 179] width 258 height 24
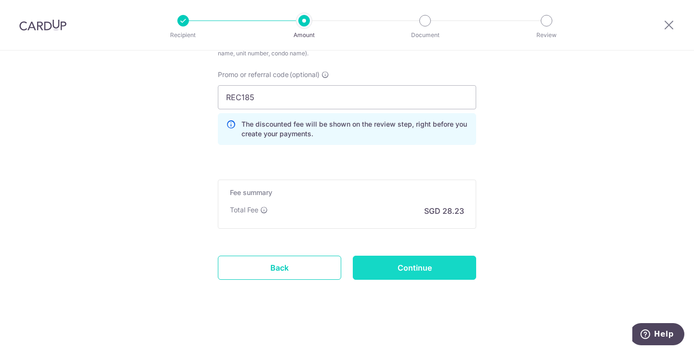
type input "[GEOGRAPHIC_DATA] 1 unit 19-05"
click at [440, 269] on input "Continue" at bounding box center [414, 268] width 123 height 24
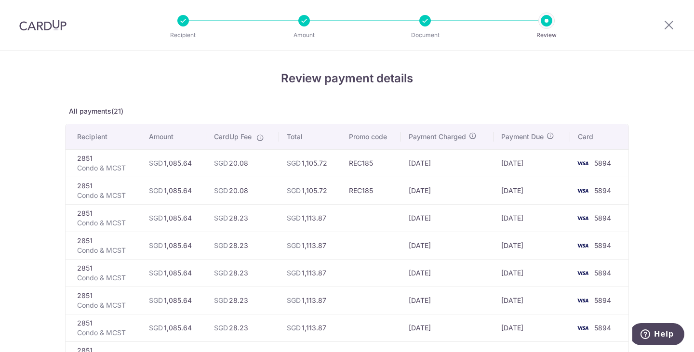
click at [668, 31] on div at bounding box center [669, 25] width 50 height 50
click at [668, 26] on icon at bounding box center [669, 25] width 12 height 12
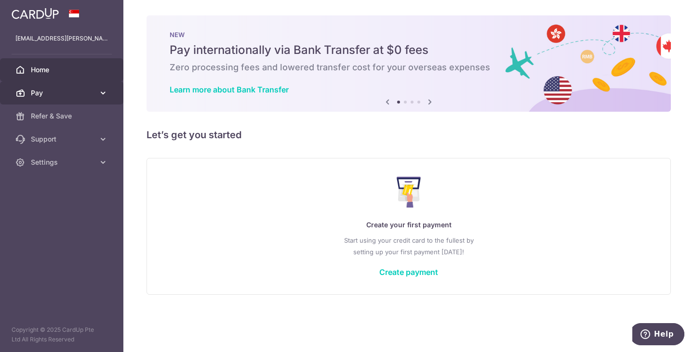
click at [45, 90] on span "Pay" at bounding box center [63, 93] width 64 height 10
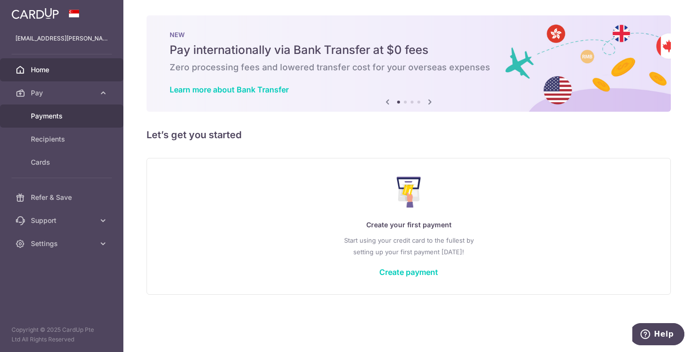
click at [56, 115] on span "Payments" at bounding box center [63, 116] width 64 height 10
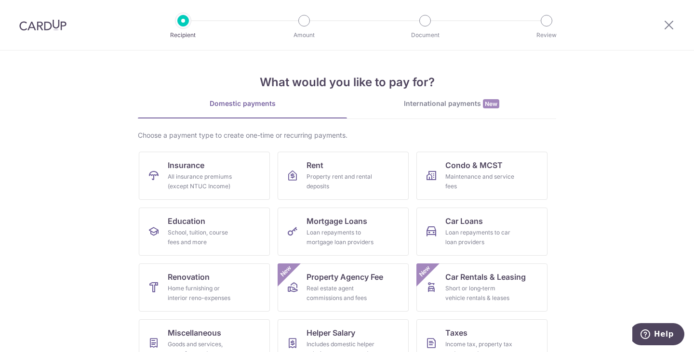
scroll to position [48, 0]
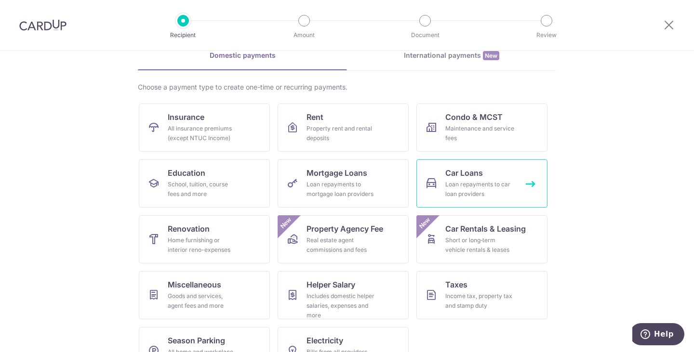
click at [462, 196] on div "Loan repayments to car loan providers" at bounding box center [479, 189] width 69 height 19
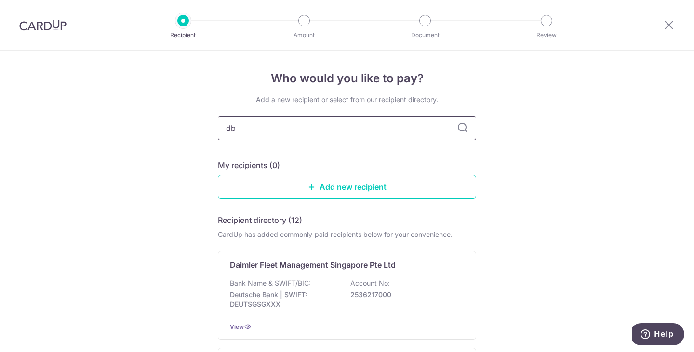
type input "dbs"
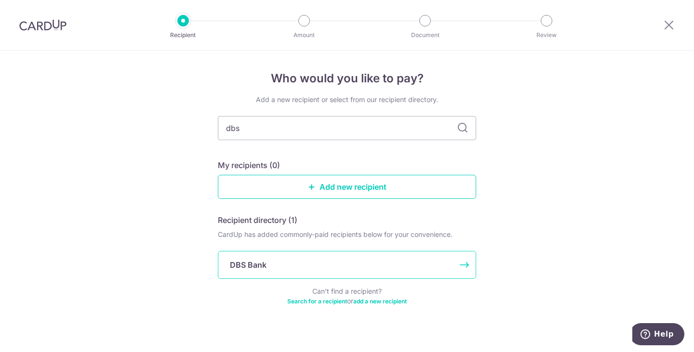
click at [287, 270] on div "DBS Bank" at bounding box center [341, 265] width 223 height 12
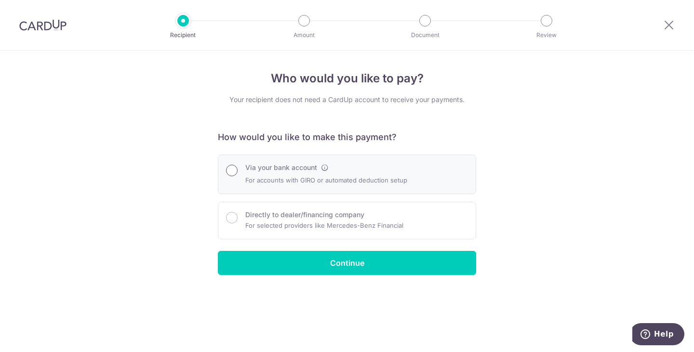
click at [232, 172] on input "Via your bank account" at bounding box center [232, 171] width 12 height 12
radio input "true"
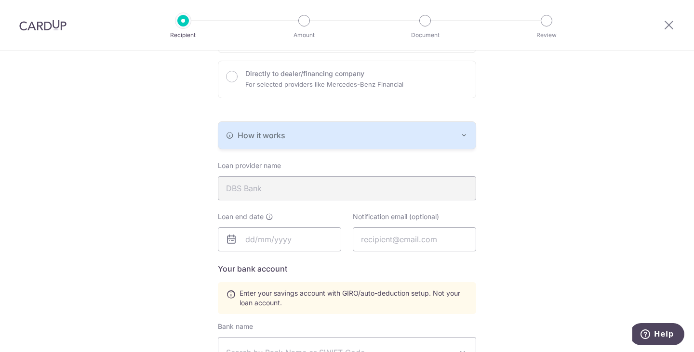
scroll to position [145, 0]
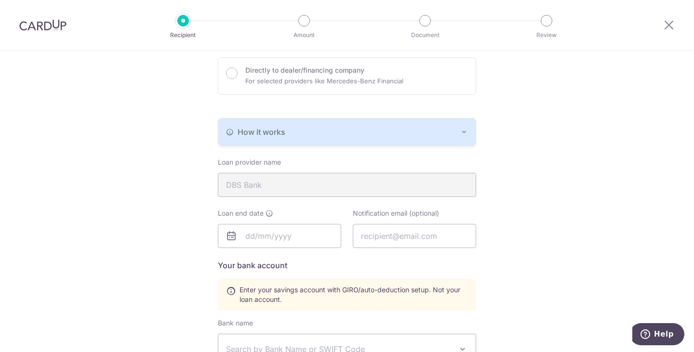
click at [463, 131] on icon "button" at bounding box center [464, 132] width 8 height 8
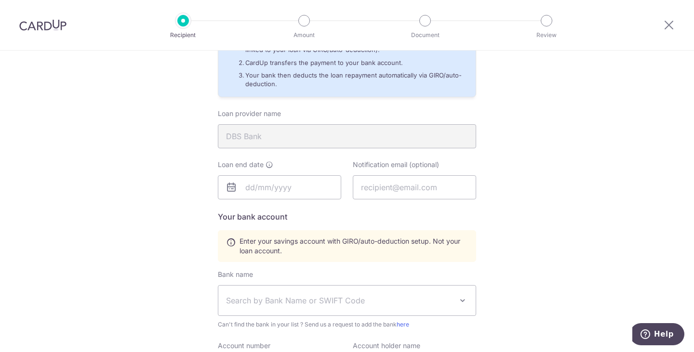
scroll to position [289, 0]
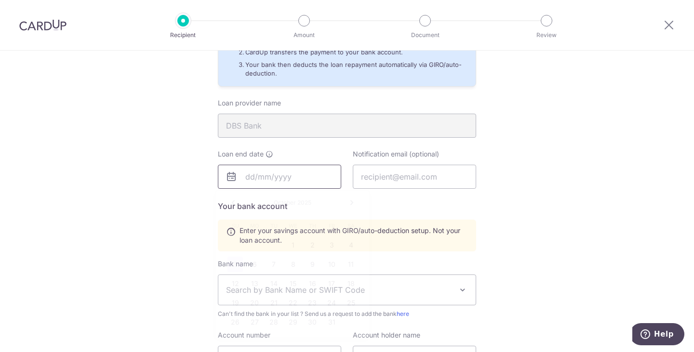
click at [315, 181] on input "text" at bounding box center [279, 177] width 123 height 24
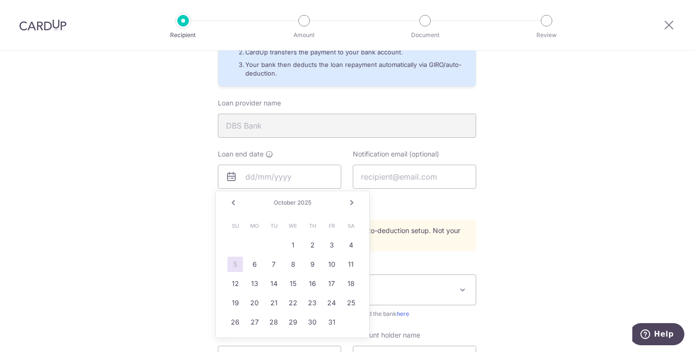
click at [353, 201] on link "Next" at bounding box center [352, 203] width 12 height 12
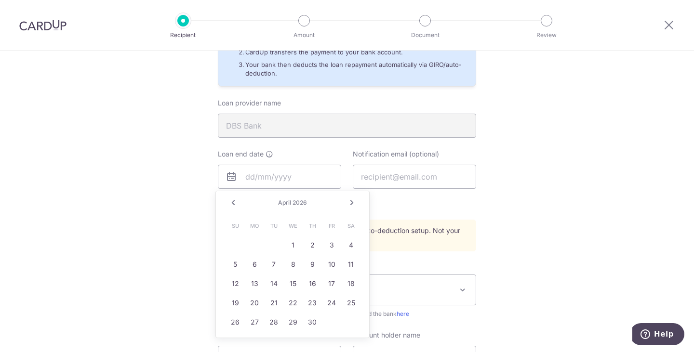
click at [353, 201] on link "Next" at bounding box center [352, 203] width 12 height 12
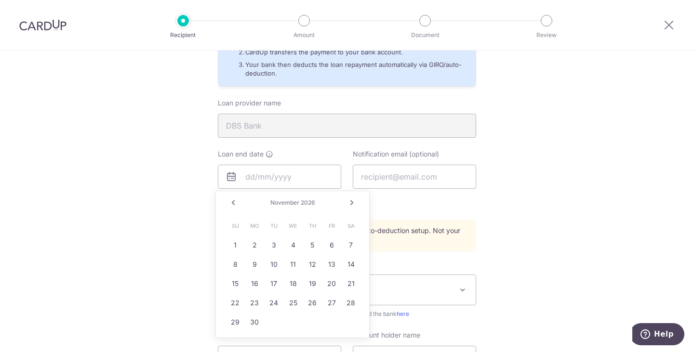
click at [353, 201] on link "Next" at bounding box center [352, 203] width 12 height 12
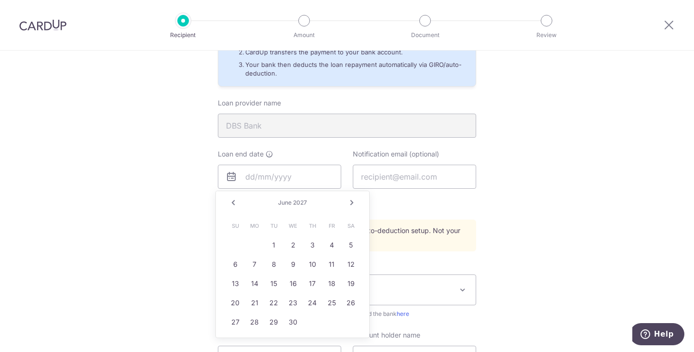
click at [353, 201] on link "Next" at bounding box center [352, 203] width 12 height 12
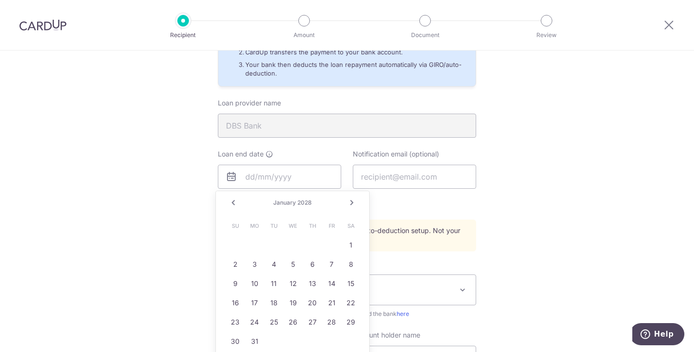
click at [353, 201] on link "Next" at bounding box center [352, 203] width 12 height 12
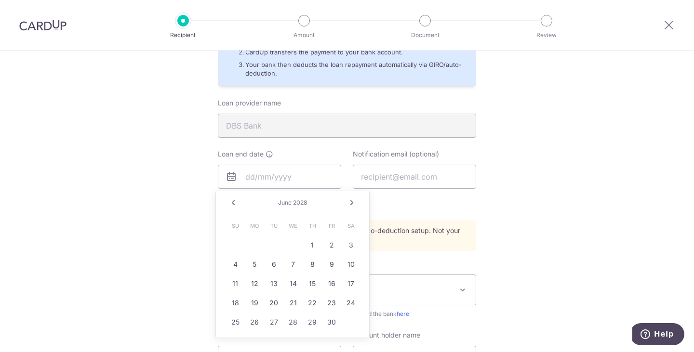
click at [353, 201] on link "Next" at bounding box center [352, 203] width 12 height 12
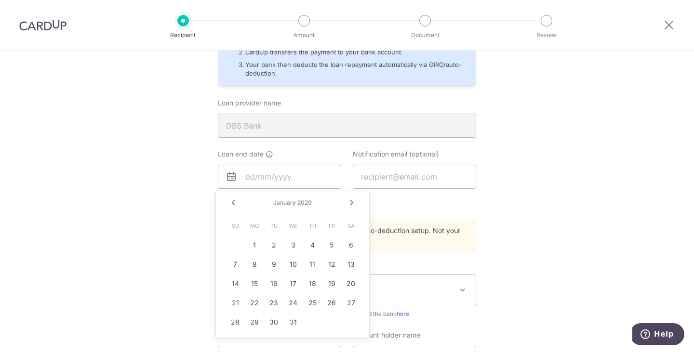
click at [353, 201] on link "Next" at bounding box center [352, 203] width 12 height 12
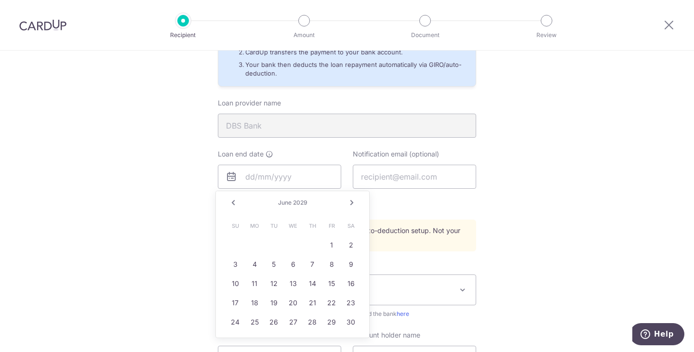
click at [353, 201] on link "Next" at bounding box center [352, 203] width 12 height 12
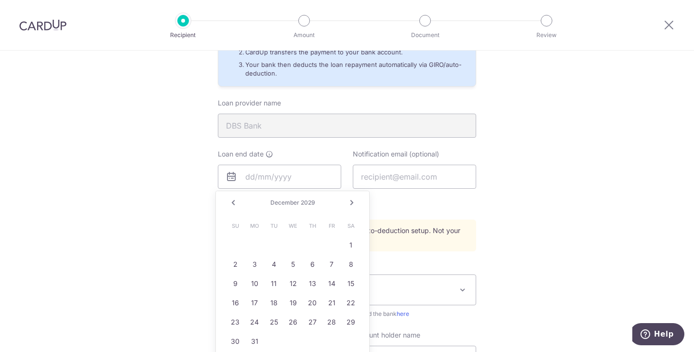
click at [353, 201] on link "Next" at bounding box center [352, 203] width 12 height 12
click at [277, 305] on link "23" at bounding box center [273, 302] width 15 height 15
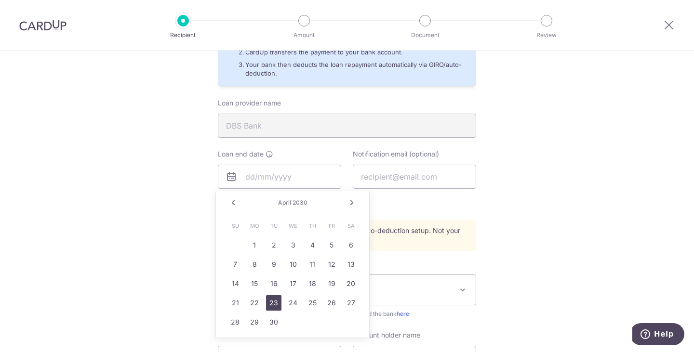
type input "04/23/2030"
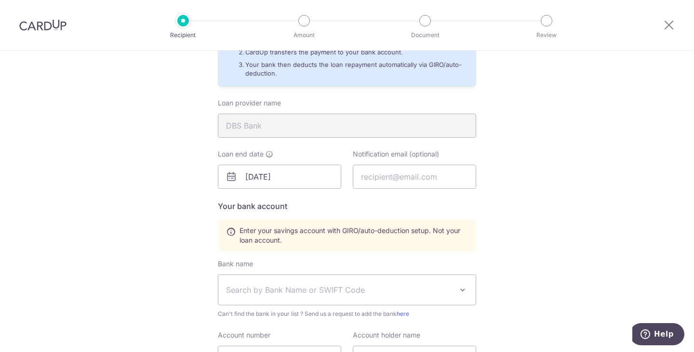
click at [524, 229] on div "Who would you like to pay? Your recipient does not need a CardUp account to rec…" at bounding box center [347, 139] width 694 height 756
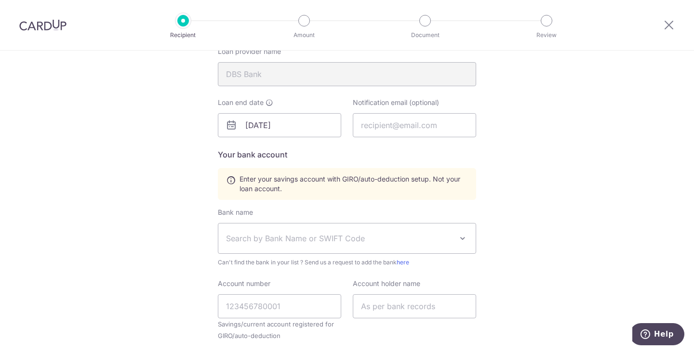
scroll to position [385, 0]
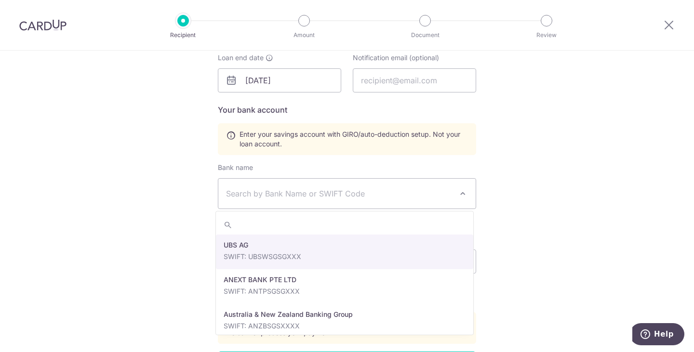
click at [459, 188] on span at bounding box center [463, 194] width 12 height 12
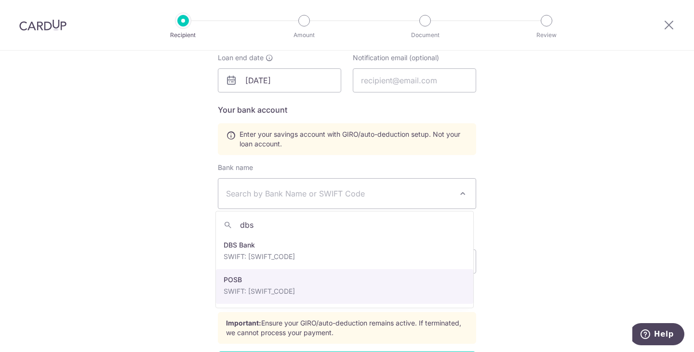
type input "dbs"
select select "19"
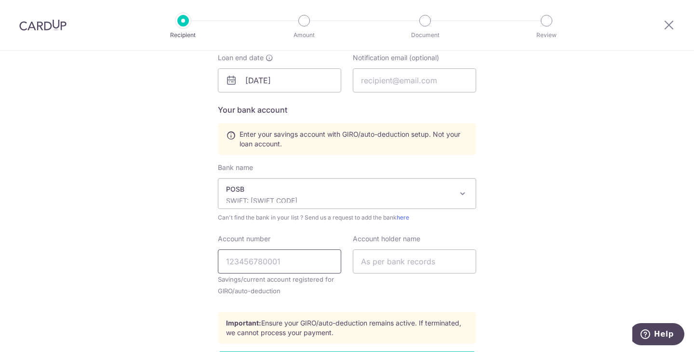
click at [303, 267] on input "Account number" at bounding box center [279, 262] width 123 height 24
click at [237, 260] on input "125208550" at bounding box center [279, 262] width 123 height 24
click at [263, 262] on input "125-208550" at bounding box center [279, 262] width 123 height 24
type input "125-20855-0"
click at [407, 259] on input "text" at bounding box center [414, 262] width 123 height 24
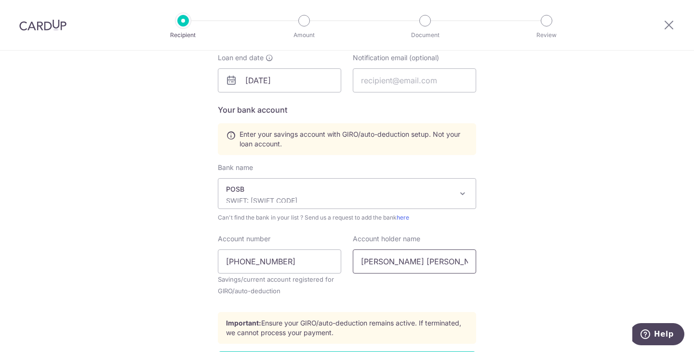
type input "Khoo Kok Hong Philip"
click at [554, 238] on div "Who would you like to pay? Your recipient does not need a CardUp account to rec…" at bounding box center [347, 43] width 694 height 756
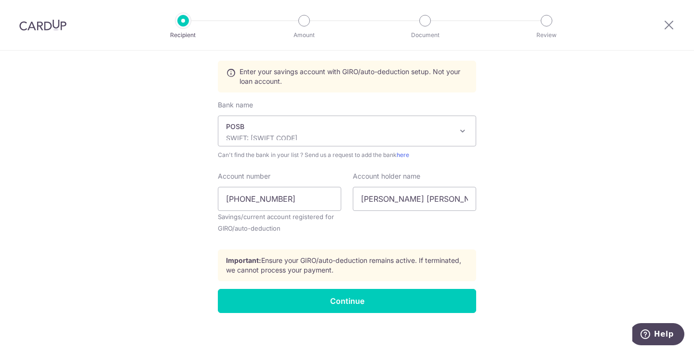
scroll to position [454, 0]
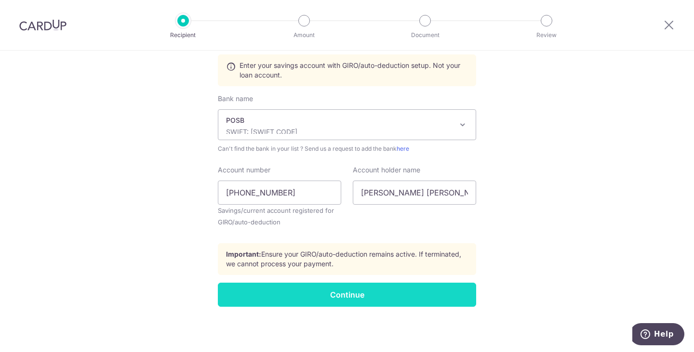
click at [408, 296] on input "Continue" at bounding box center [347, 295] width 258 height 24
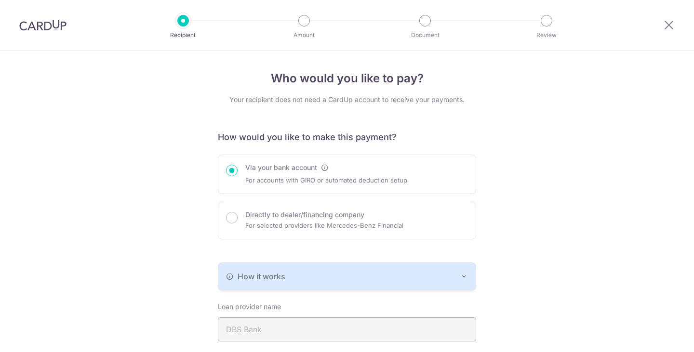
scroll to position [388, 0]
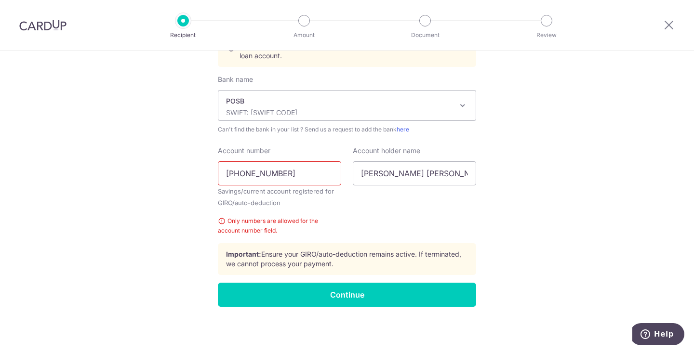
click at [242, 172] on input "125-20855-0" at bounding box center [279, 173] width 123 height 24
click at [265, 174] on input "12520855-0" at bounding box center [279, 173] width 123 height 24
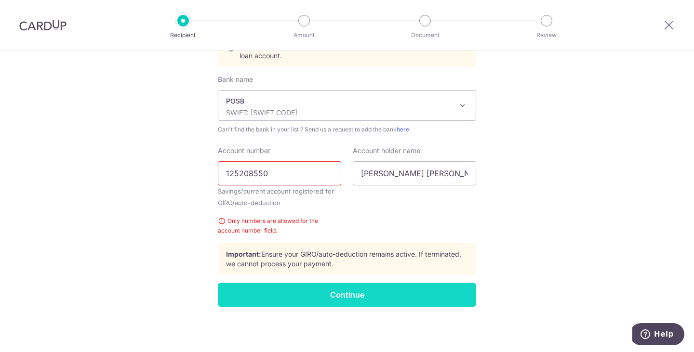
type input "125208550"
click at [413, 292] on input "Continue" at bounding box center [347, 295] width 258 height 24
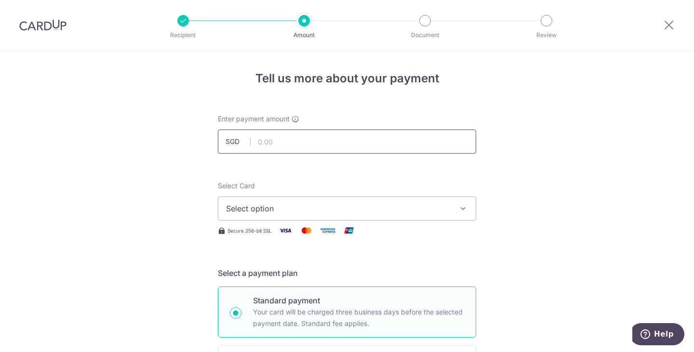
click at [295, 146] on input "text" at bounding box center [347, 142] width 258 height 24
type input "1,326.00"
click at [400, 206] on span "Select option" at bounding box center [338, 209] width 225 height 12
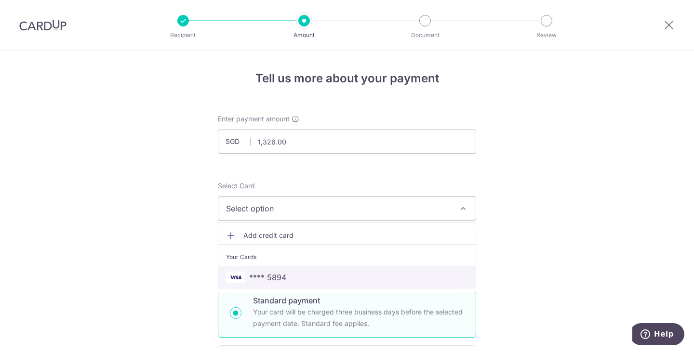
click at [386, 280] on span "**** 5894" at bounding box center [347, 278] width 242 height 12
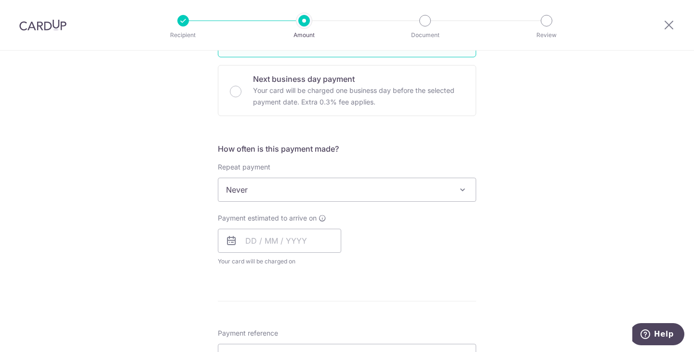
scroll to position [289, 0]
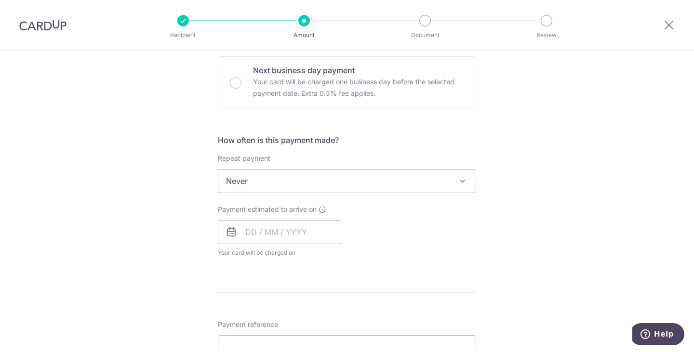
click at [459, 177] on span at bounding box center [463, 181] width 12 height 12
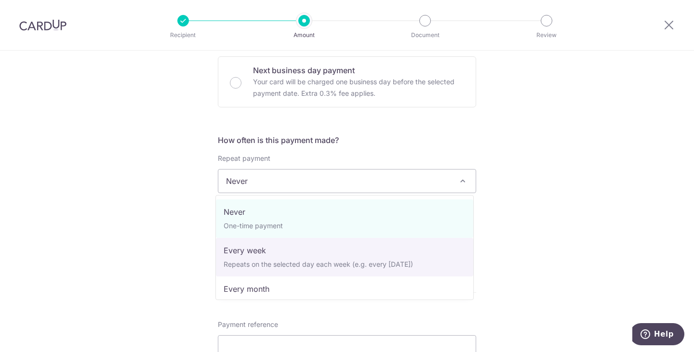
scroll to position [48, 0]
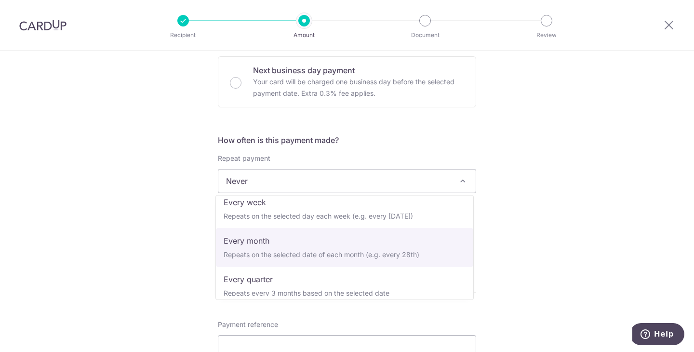
select select "3"
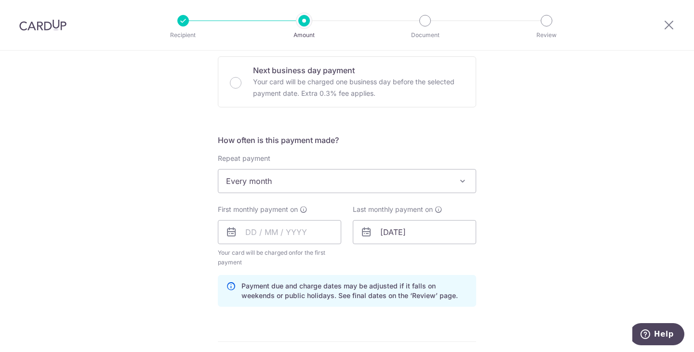
click at [511, 229] on div "Tell us more about your payment Enter payment amount SGD 1,326.00 1326.00 Recip…" at bounding box center [347, 221] width 694 height 921
click at [299, 233] on input "text" at bounding box center [279, 232] width 123 height 24
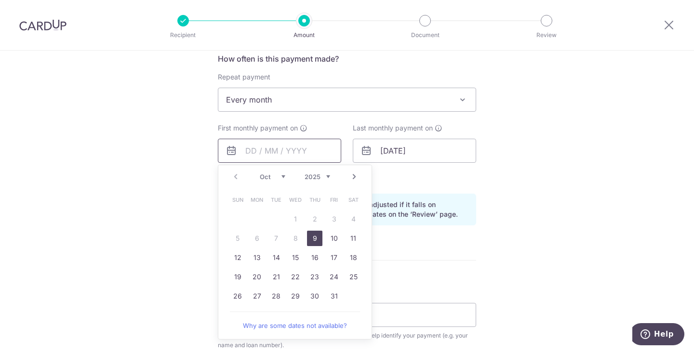
scroll to position [385, 0]
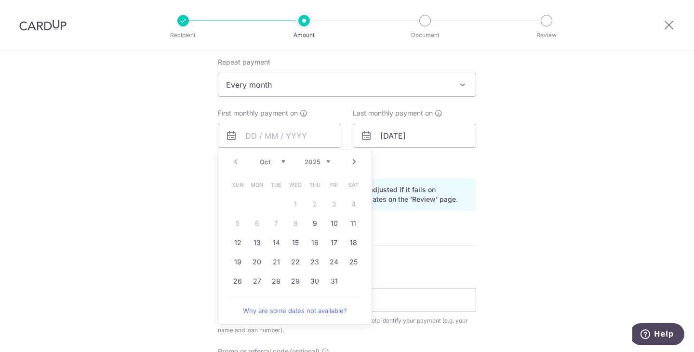
click at [189, 212] on div "Tell us more about your payment Enter payment amount SGD 1,326.00 1326.00 Recip…" at bounding box center [347, 125] width 694 height 921
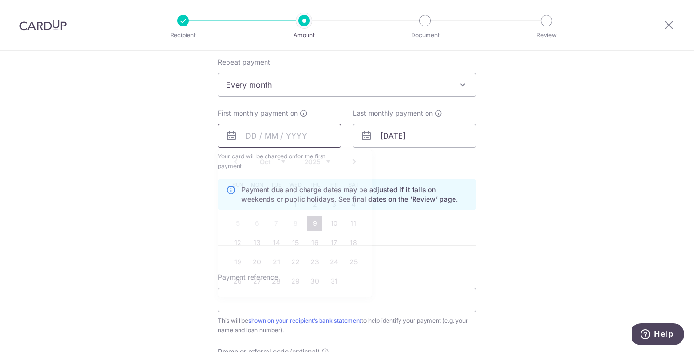
click at [311, 133] on input "text" at bounding box center [279, 136] width 123 height 24
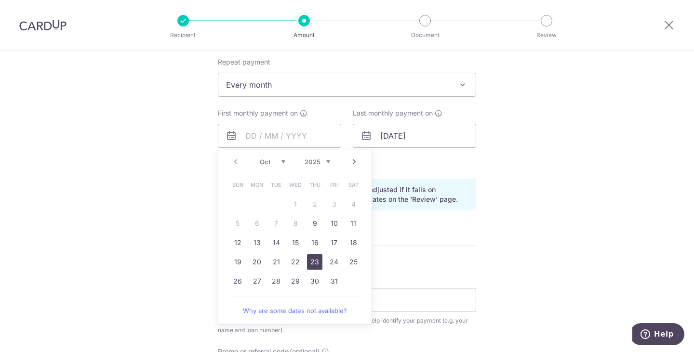
click at [317, 264] on link "23" at bounding box center [314, 261] width 15 height 15
type input "[DATE]"
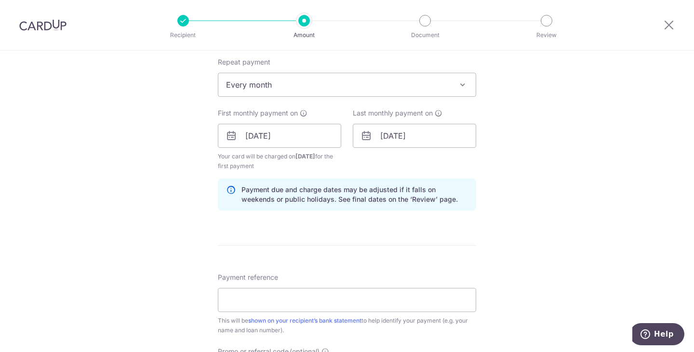
click at [510, 239] on div "Tell us more about your payment Enter payment amount SGD 1,326.00 1326.00 Recip…" at bounding box center [347, 125] width 694 height 921
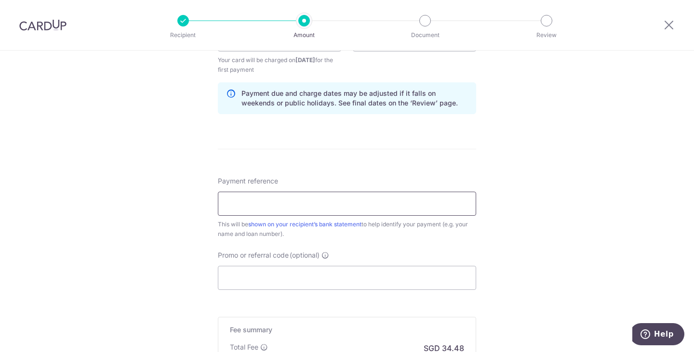
click at [366, 203] on input "Payment reference" at bounding box center [347, 204] width 258 height 24
click at [588, 184] on div "Tell us more about your payment Enter payment amount SGD 1,326.00 1326.00 Recip…" at bounding box center [347, 29] width 694 height 921
click at [421, 201] on input "Payment reference" at bounding box center [347, 204] width 258 height 24
type input "c"
type input "for car loan HPR107315J"
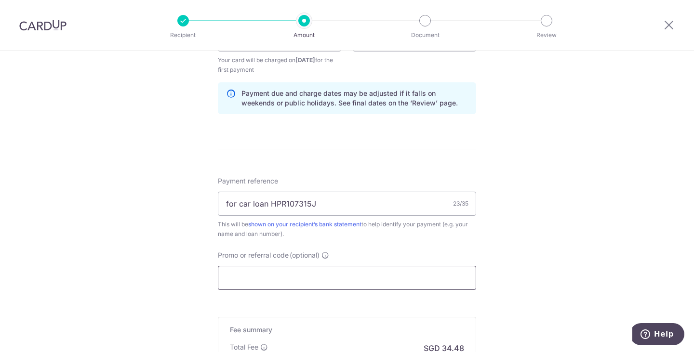
click at [417, 281] on input "Promo or referral code (optional)" at bounding box center [347, 278] width 258 height 24
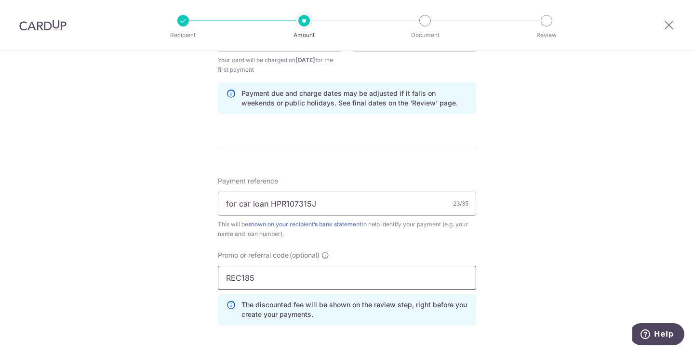
type input "REC185"
click at [580, 227] on div "Tell us more about your payment Enter payment amount SGD 1,326.00 1326.00 Recip…" at bounding box center [347, 51] width 694 height 964
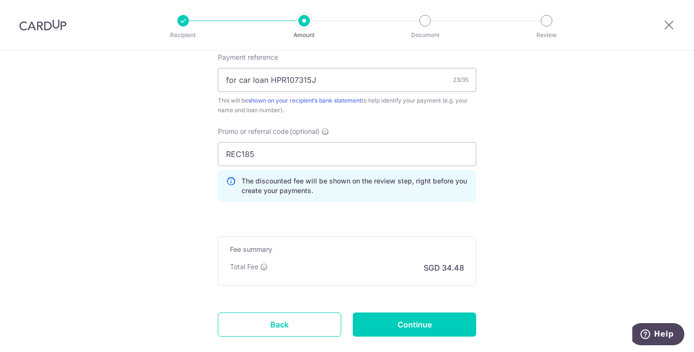
scroll to position [626, 0]
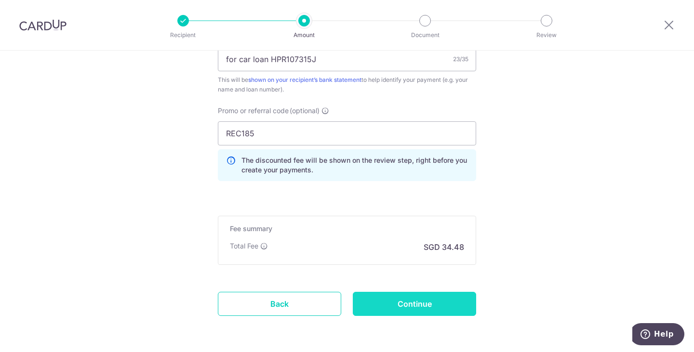
click at [440, 300] on input "Continue" at bounding box center [414, 304] width 123 height 24
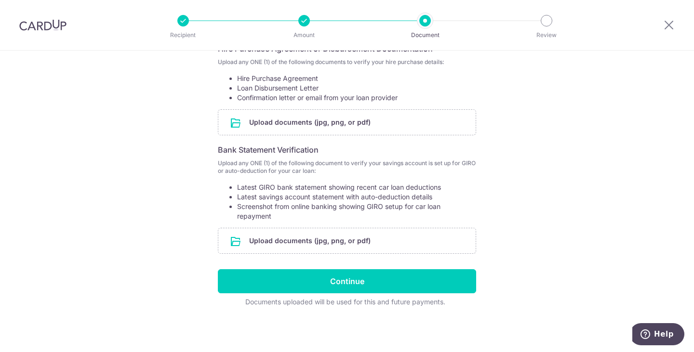
scroll to position [139, 0]
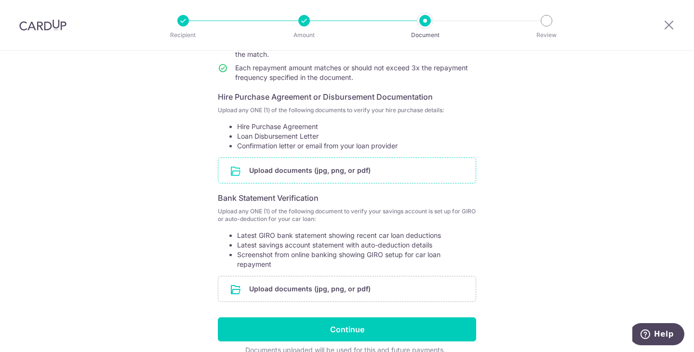
click at [354, 174] on input "file" at bounding box center [346, 170] width 257 height 25
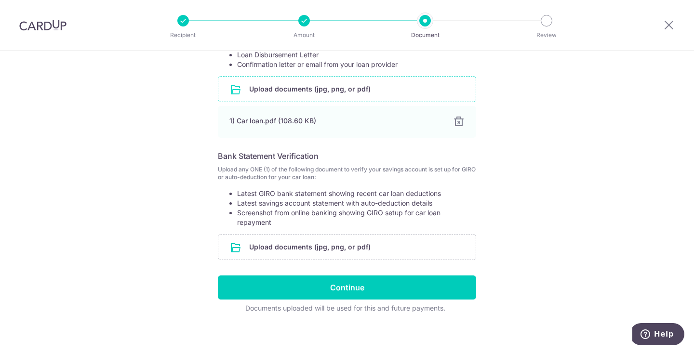
scroll to position [226, 0]
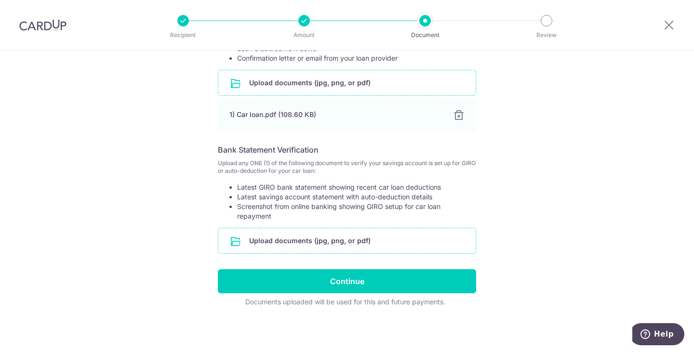
click at [358, 236] on input "file" at bounding box center [346, 240] width 257 height 25
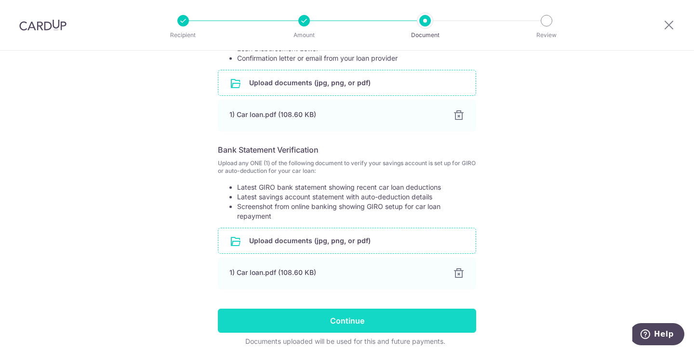
click at [336, 320] on input "Continue" at bounding box center [347, 321] width 258 height 24
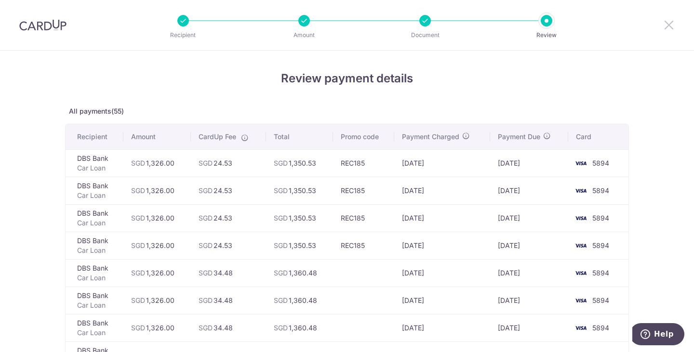
click at [673, 20] on icon at bounding box center [669, 25] width 12 height 12
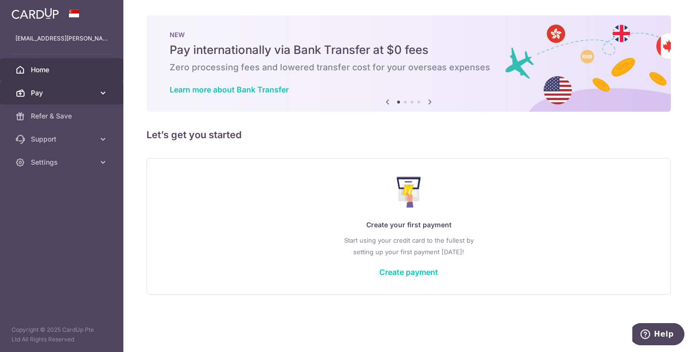
click at [103, 95] on icon at bounding box center [103, 93] width 10 height 10
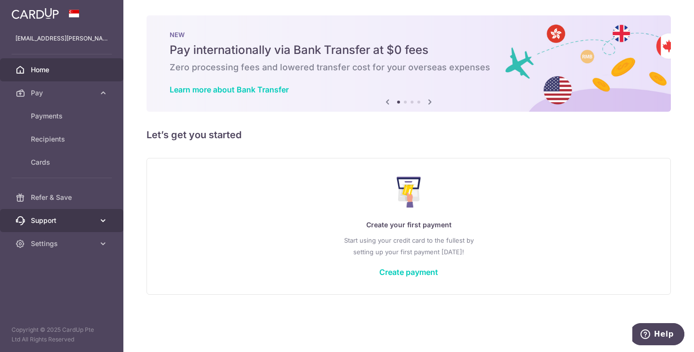
click at [102, 224] on icon at bounding box center [103, 221] width 10 height 10
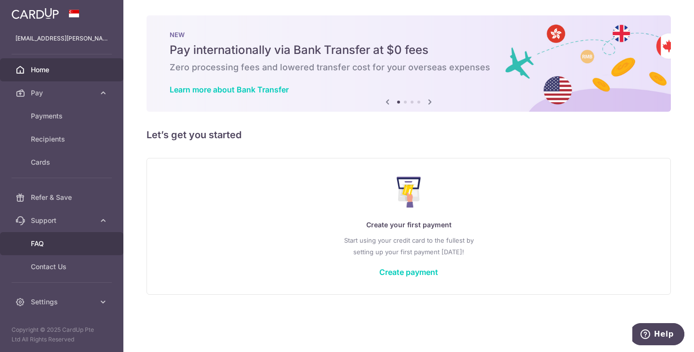
click at [95, 243] on link "FAQ" at bounding box center [61, 243] width 123 height 23
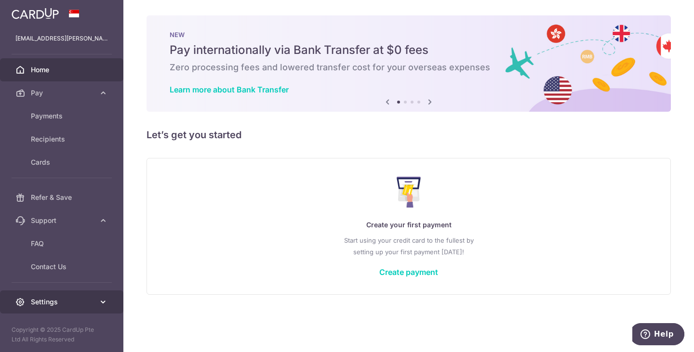
click at [83, 300] on span "Settings" at bounding box center [63, 302] width 64 height 10
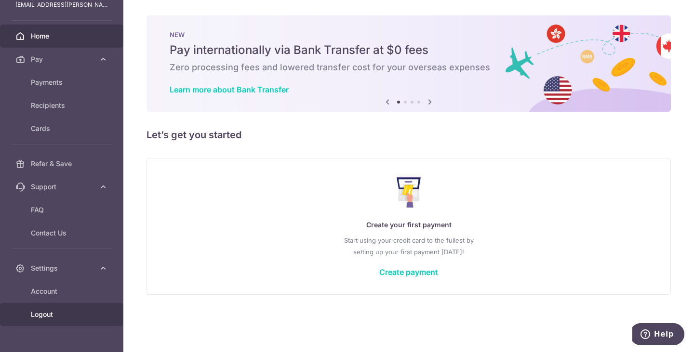
scroll to position [58, 0]
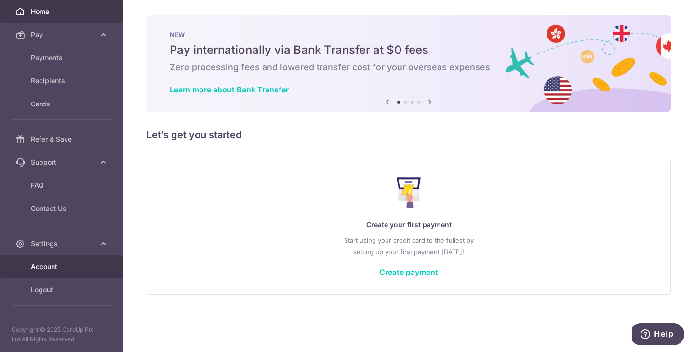
click at [75, 256] on link "Account" at bounding box center [61, 266] width 123 height 23
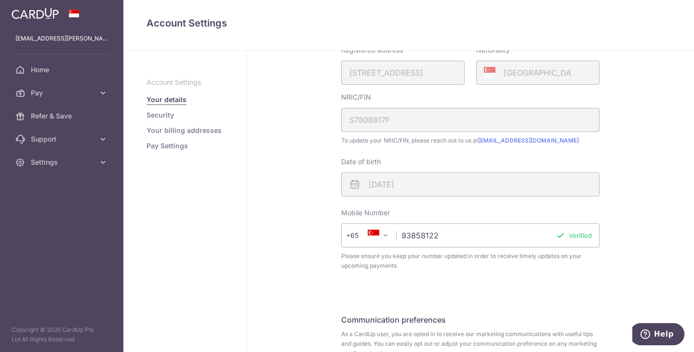
scroll to position [305, 0]
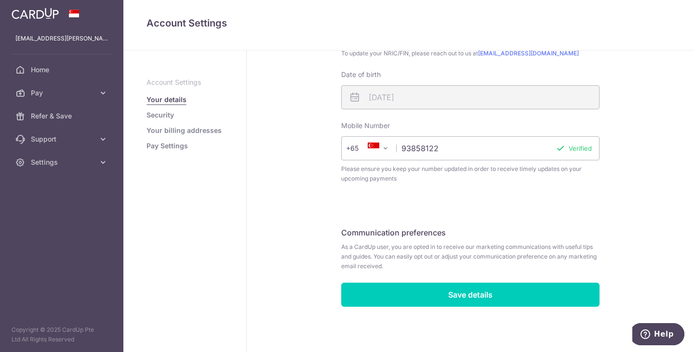
click at [167, 113] on link "Security" at bounding box center [159, 115] width 27 height 10
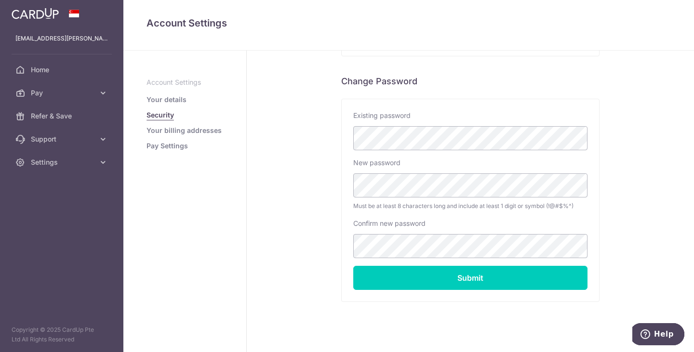
scroll to position [192, 0]
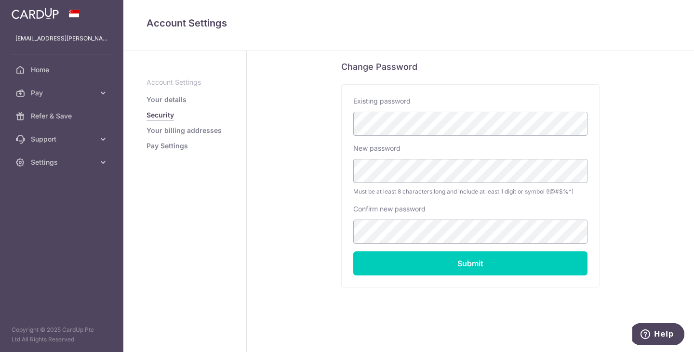
click at [166, 133] on link "Your billing addresses" at bounding box center [183, 131] width 75 height 10
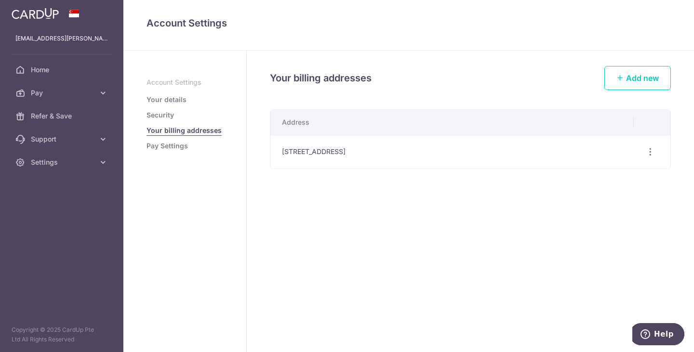
click at [171, 148] on link "Pay Settings" at bounding box center [166, 146] width 41 height 10
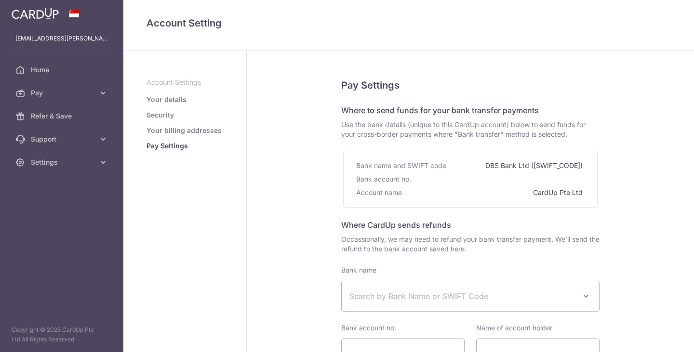
select select
click at [624, 231] on div "Pay Settings Where to send funds for your bank transfer payments Use the bank d…" at bounding box center [470, 289] width 447 height 477
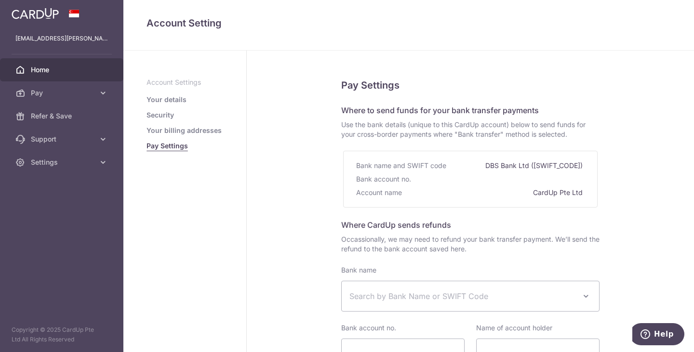
click at [38, 69] on span "Home" at bounding box center [63, 70] width 64 height 10
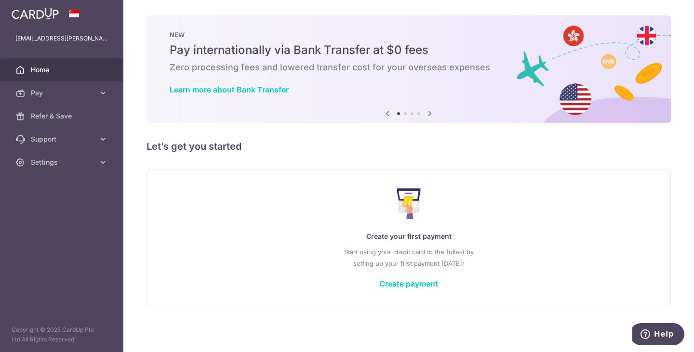
click at [430, 110] on icon at bounding box center [430, 113] width 12 height 12
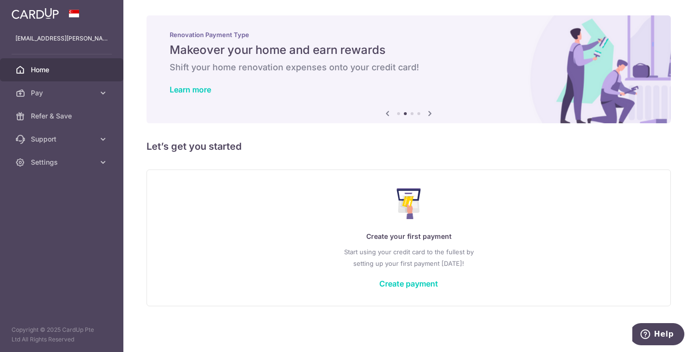
click at [430, 110] on icon at bounding box center [430, 113] width 12 height 12
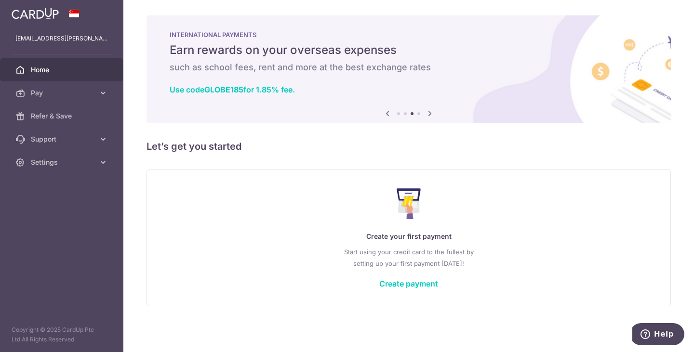
click at [430, 110] on icon at bounding box center [430, 113] width 12 height 12
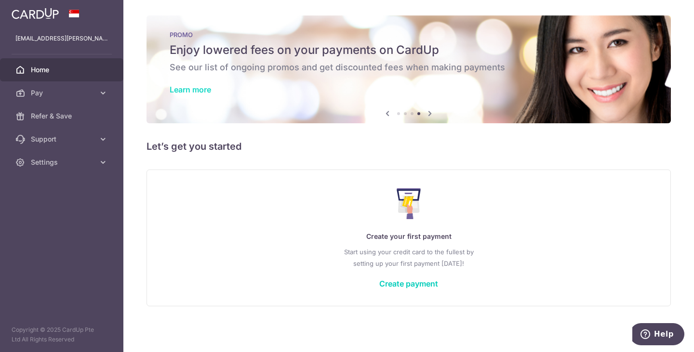
click at [199, 88] on link "Learn more" at bounding box center [190, 90] width 41 height 10
